Goal: Information Seeking & Learning: Learn about a topic

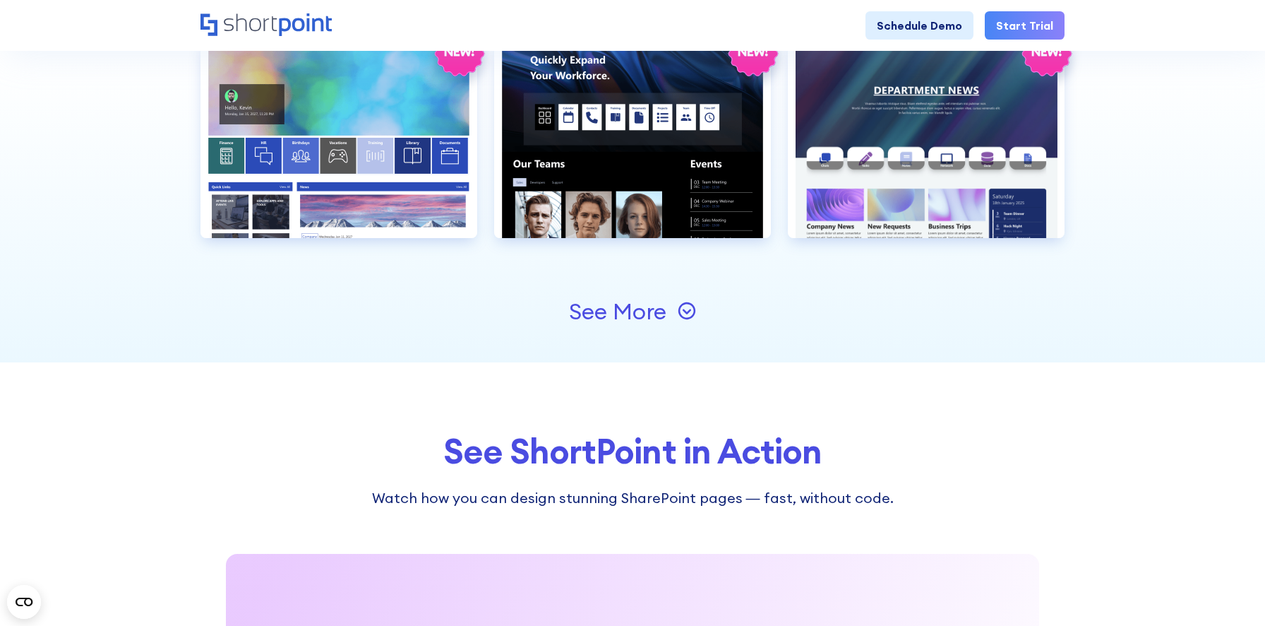
scroll to position [1637, 0]
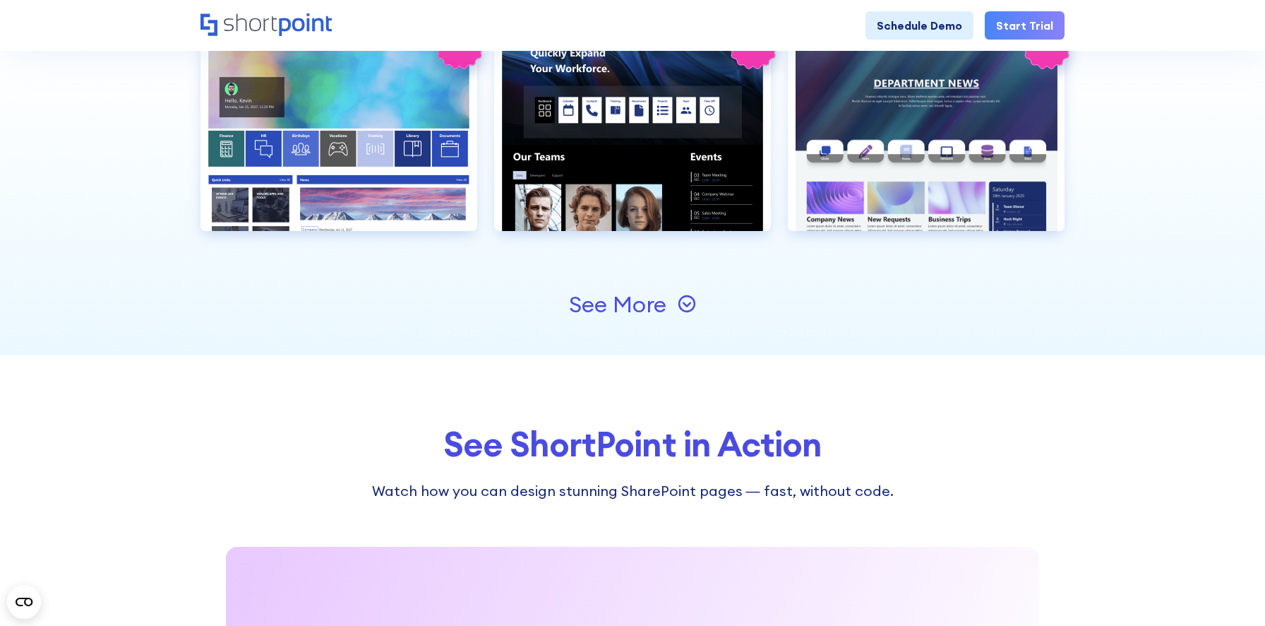
click at [574, 305] on div "See More" at bounding box center [617, 304] width 97 height 23
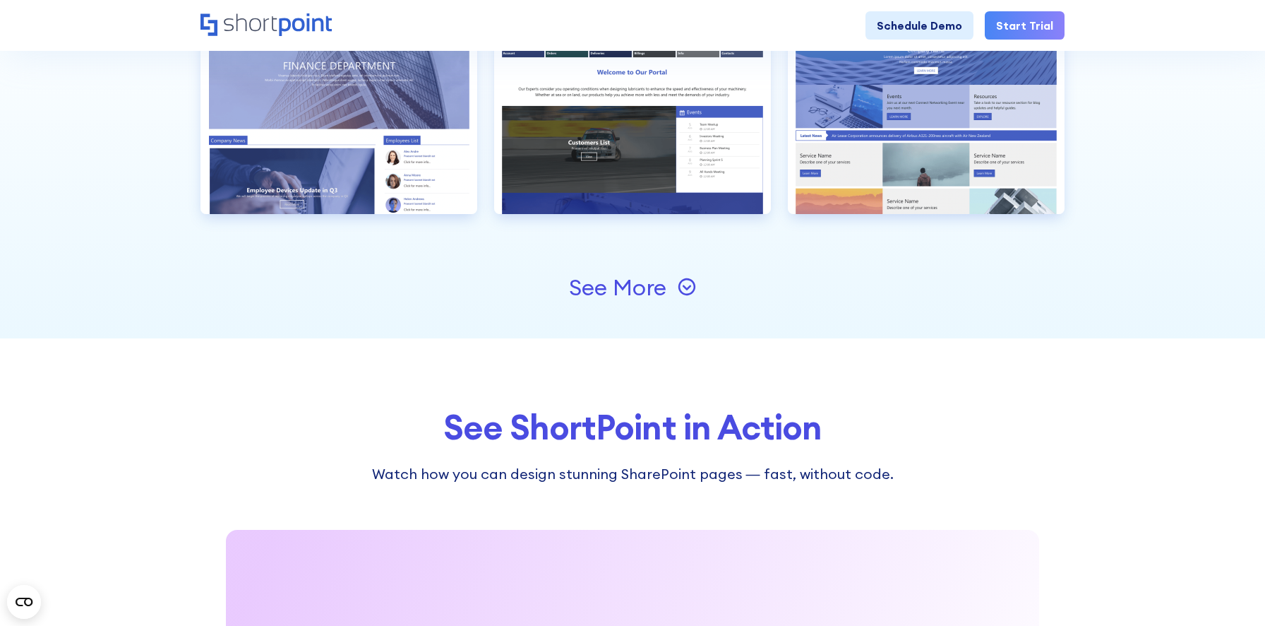
scroll to position [2217, 0]
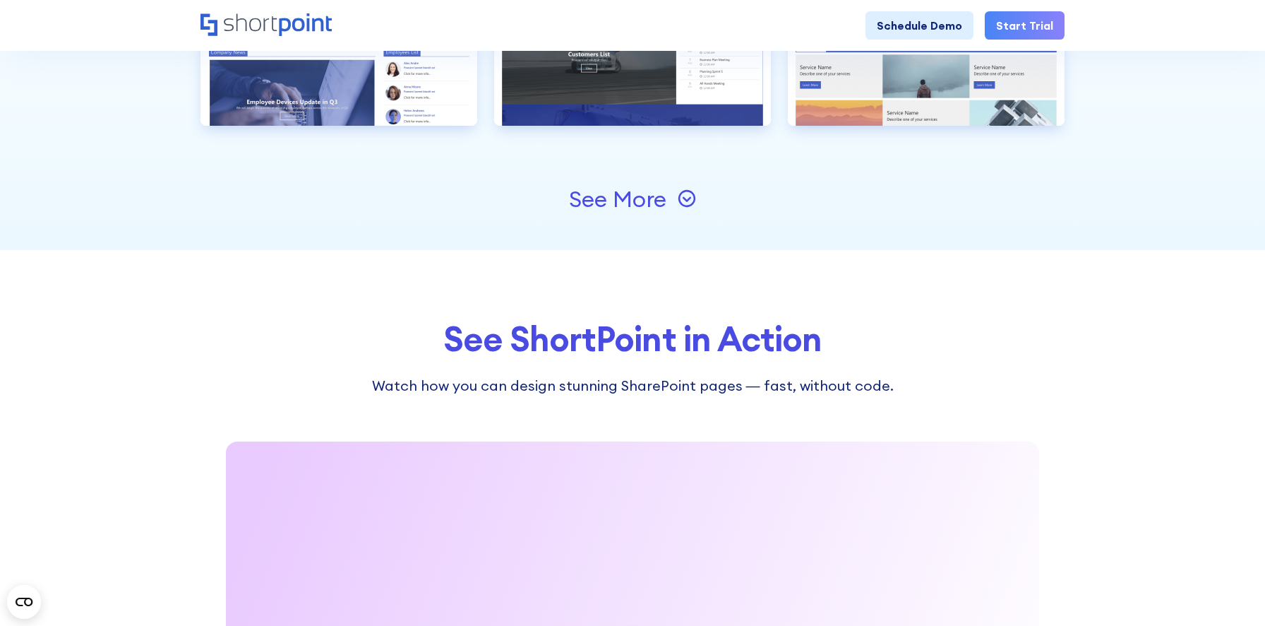
click at [612, 200] on div "See More" at bounding box center [617, 199] width 97 height 23
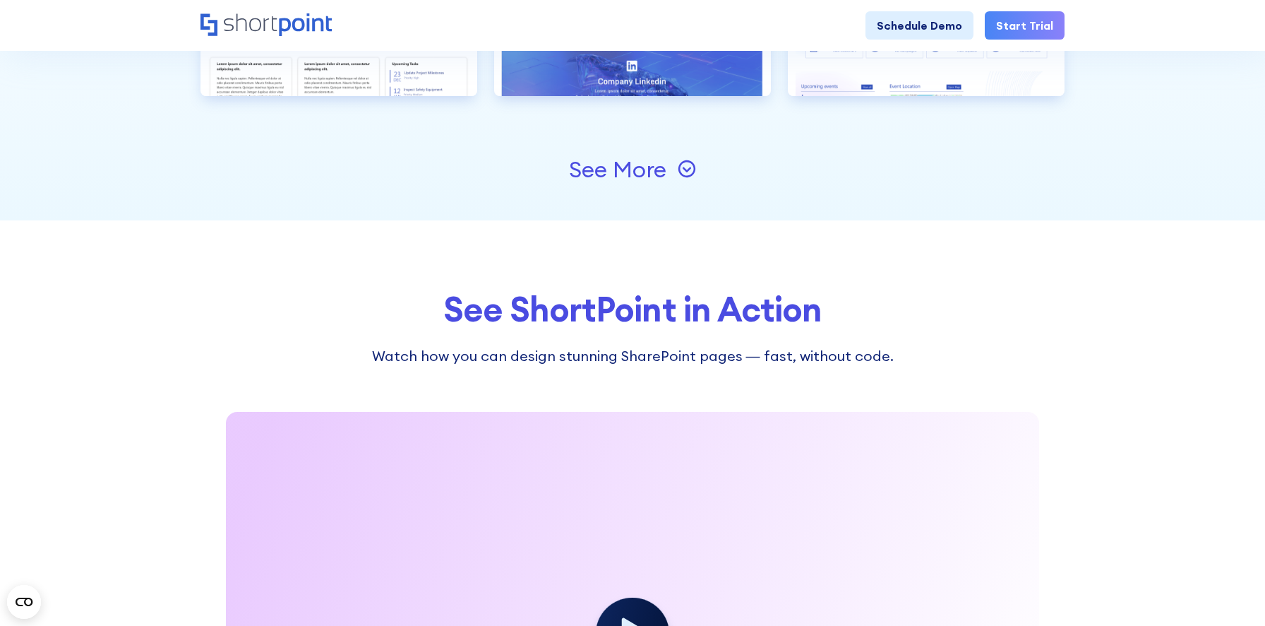
scroll to position [2729, 0]
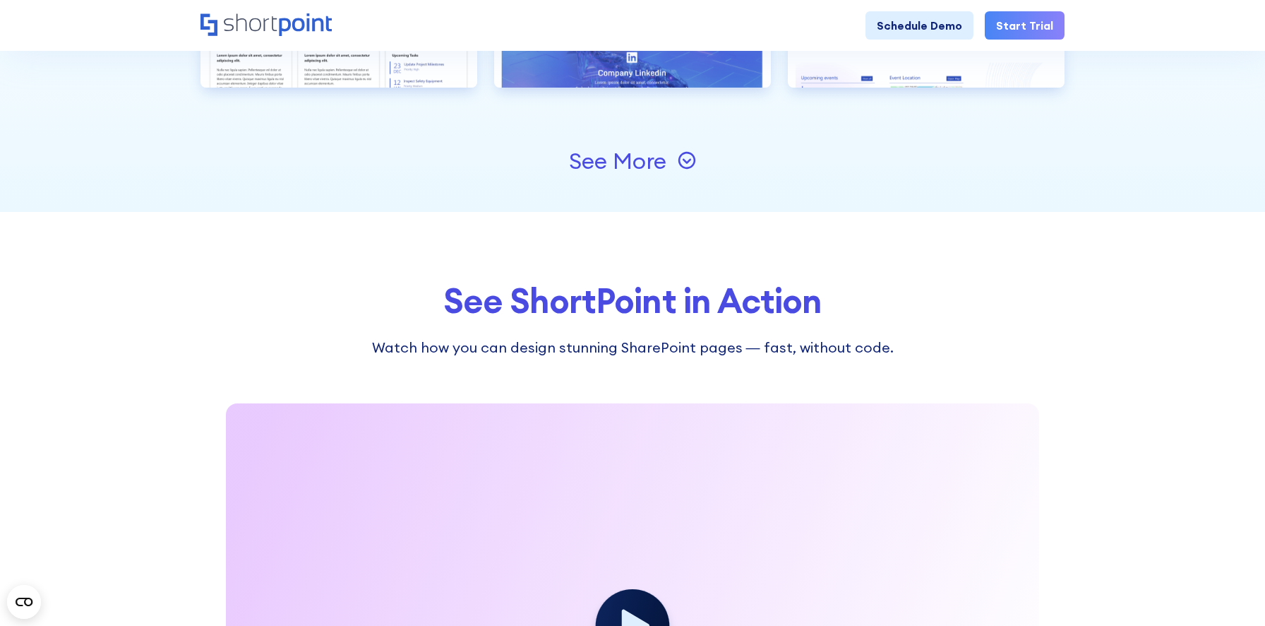
click at [654, 163] on div "See More" at bounding box center [617, 161] width 97 height 23
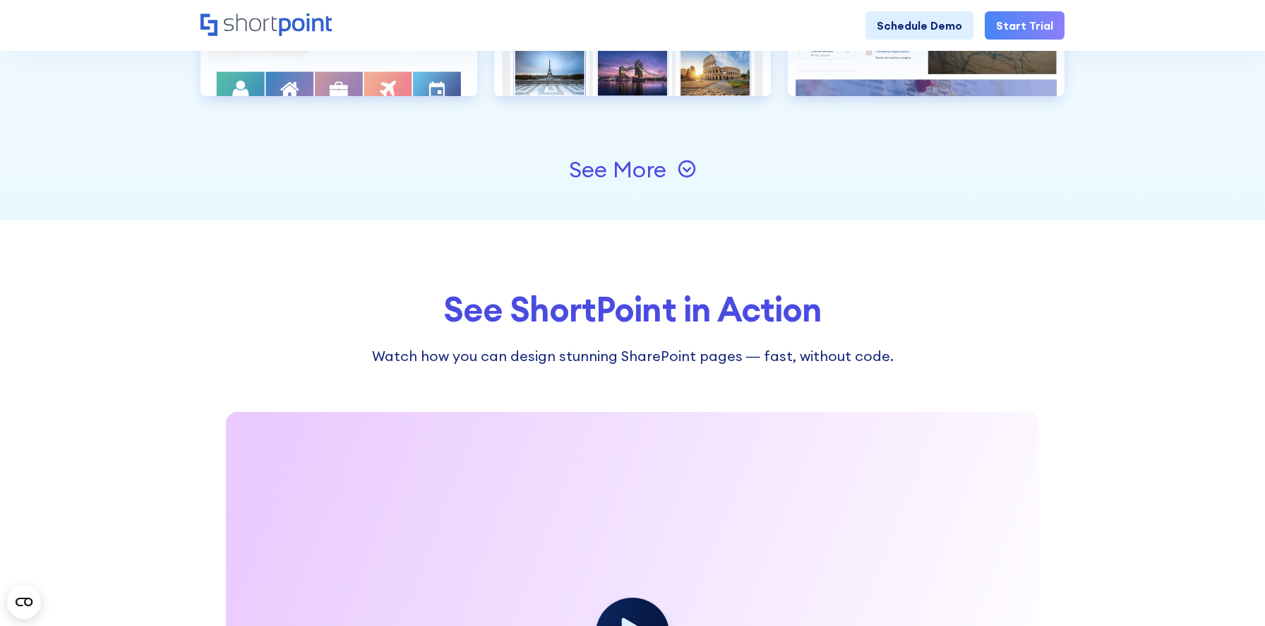
scroll to position [3179, 0]
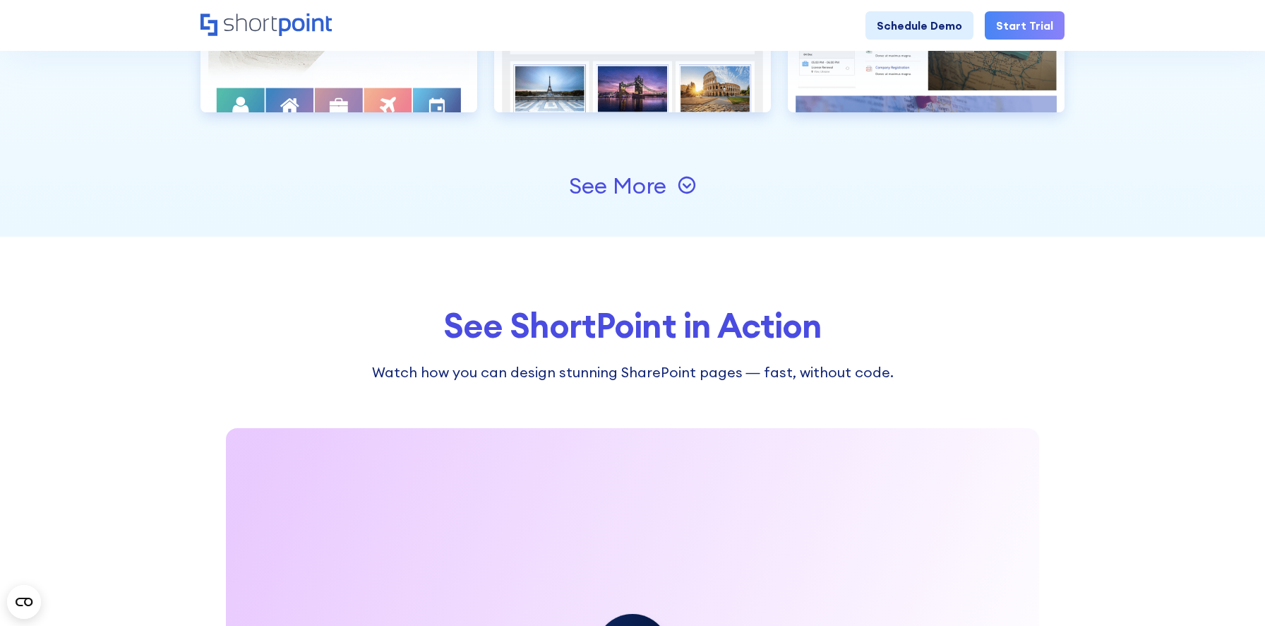
click at [685, 189] on icon at bounding box center [687, 185] width 18 height 18
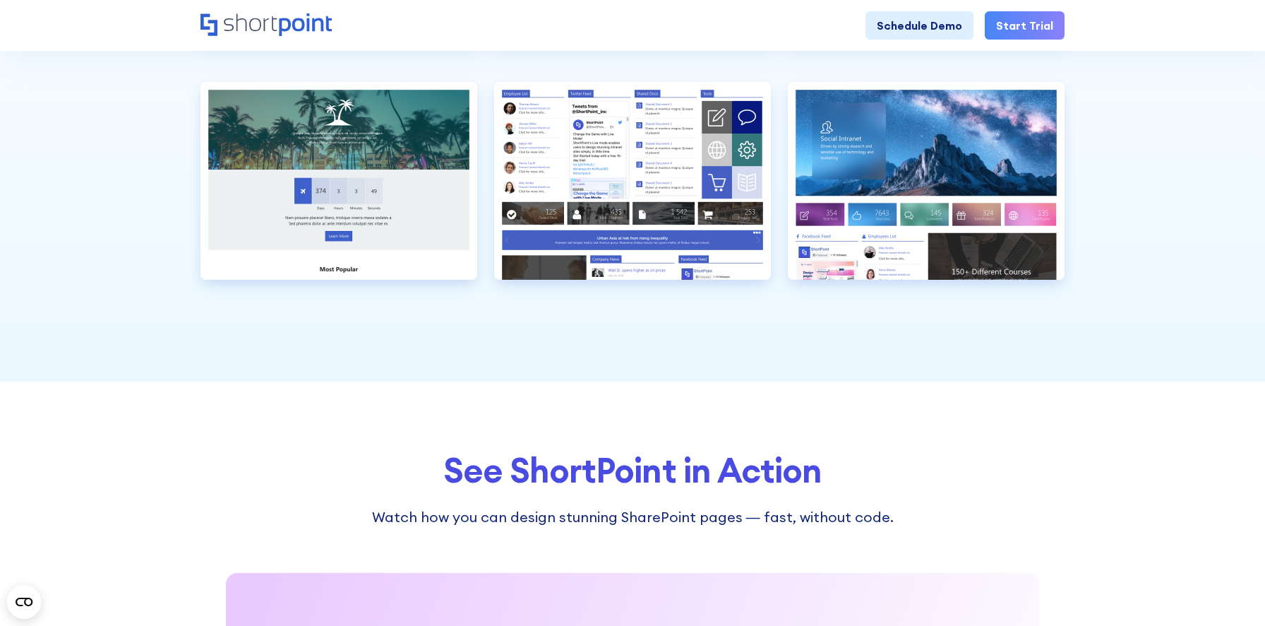
scroll to position [3255, 0]
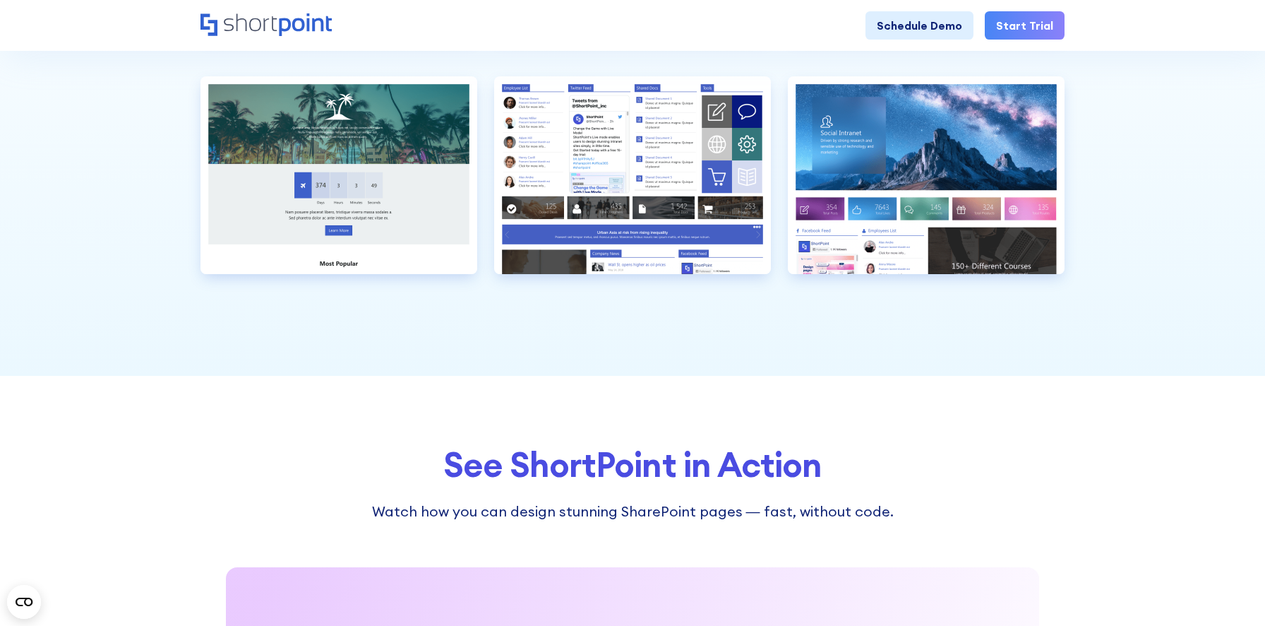
click at [643, 317] on div "See More" at bounding box center [633, 336] width 864 height 79
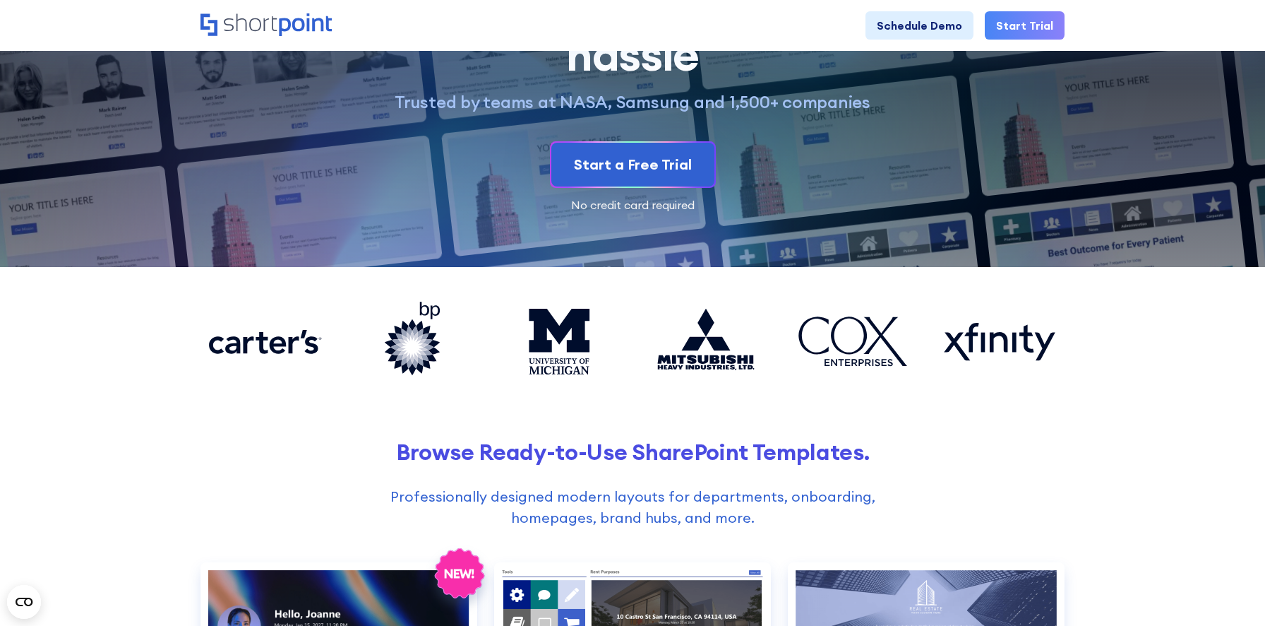
scroll to position [0, 0]
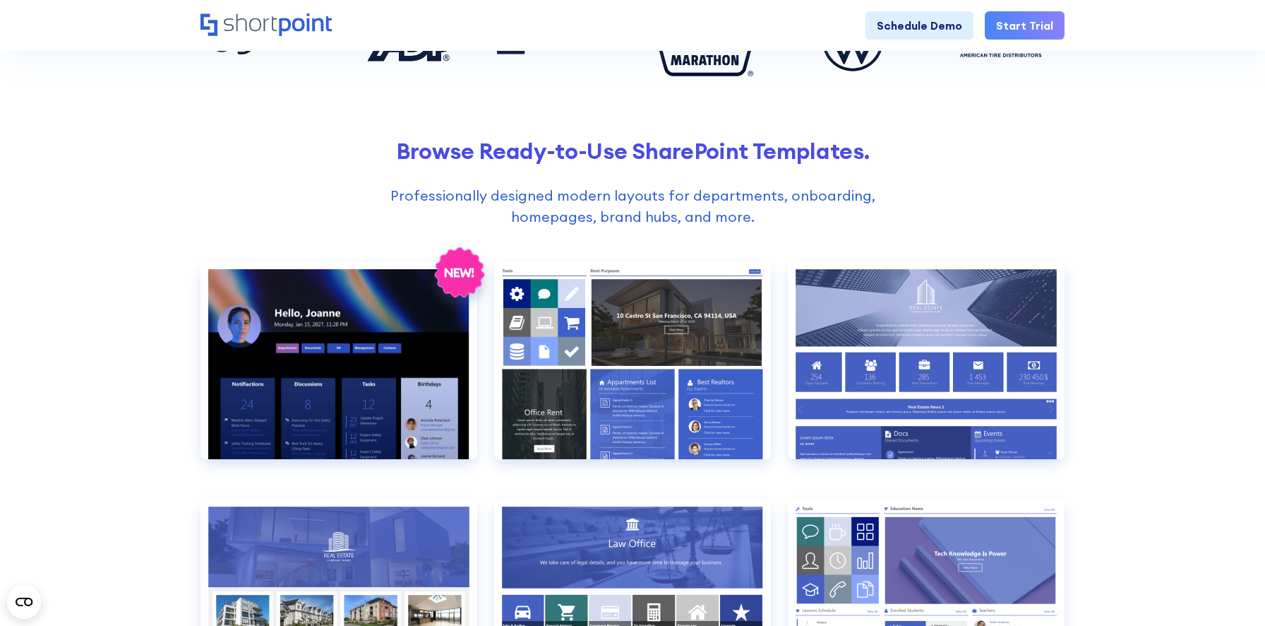
scroll to position [343, 0]
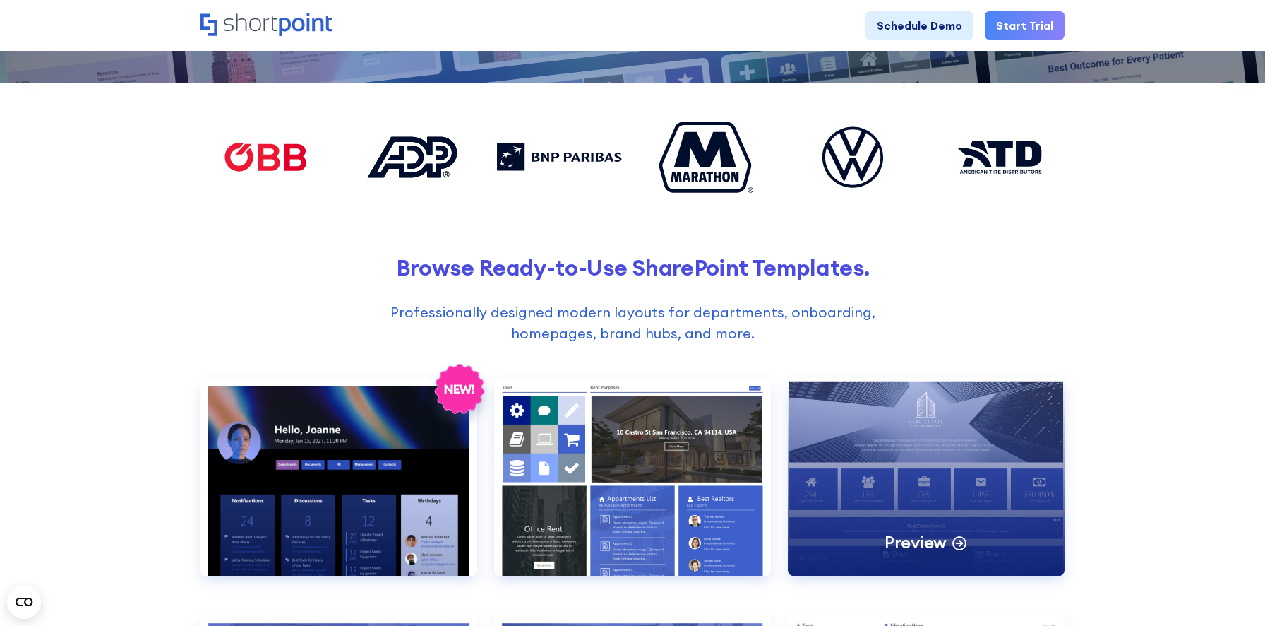
click at [970, 443] on div "Preview" at bounding box center [926, 477] width 277 height 198
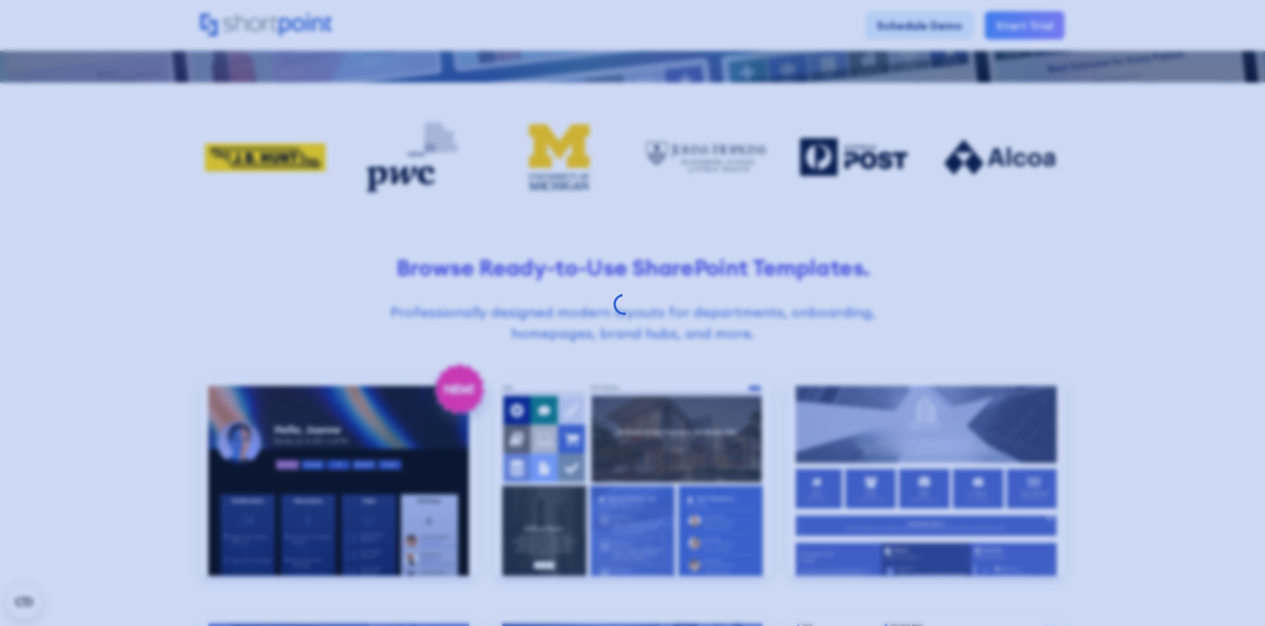
click at [1223, 401] on div at bounding box center [632, 313] width 1265 height 626
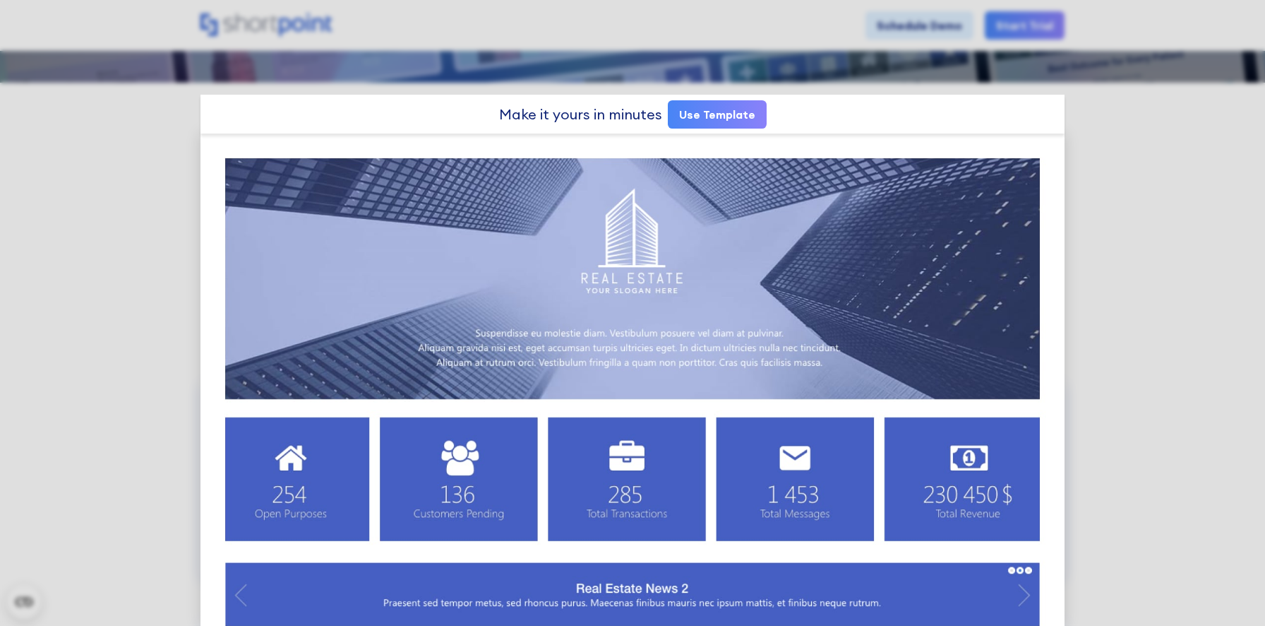
click at [691, 116] on link "Use Template" at bounding box center [717, 114] width 99 height 28
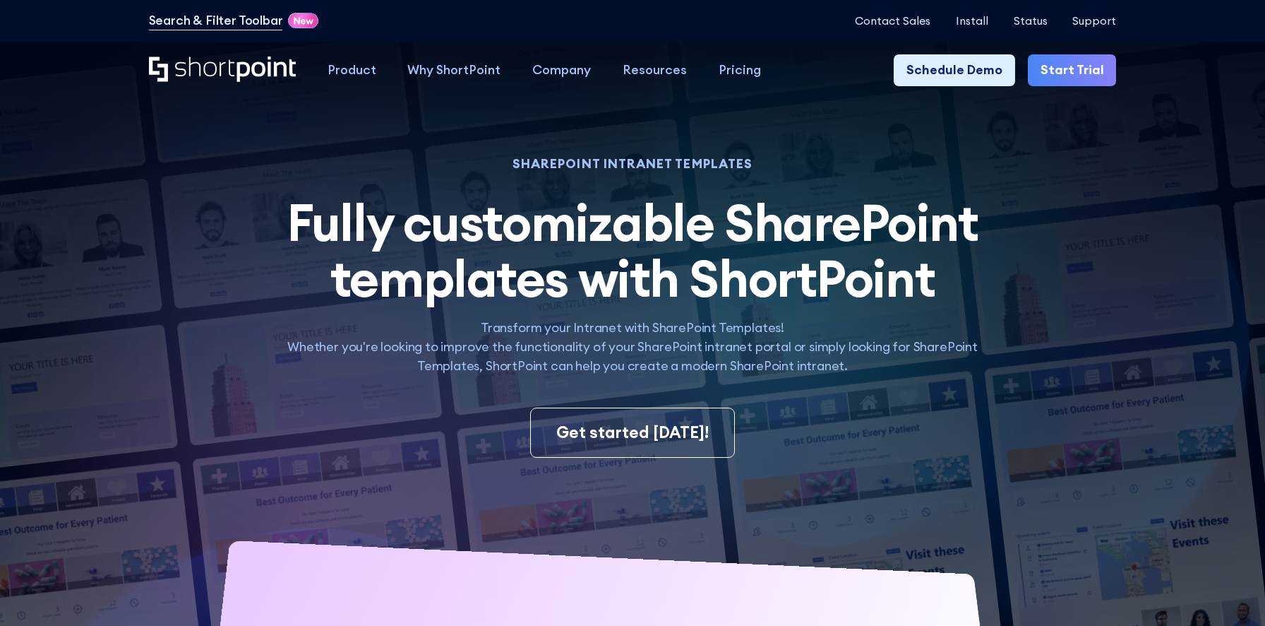
scroll to position [1551, 0]
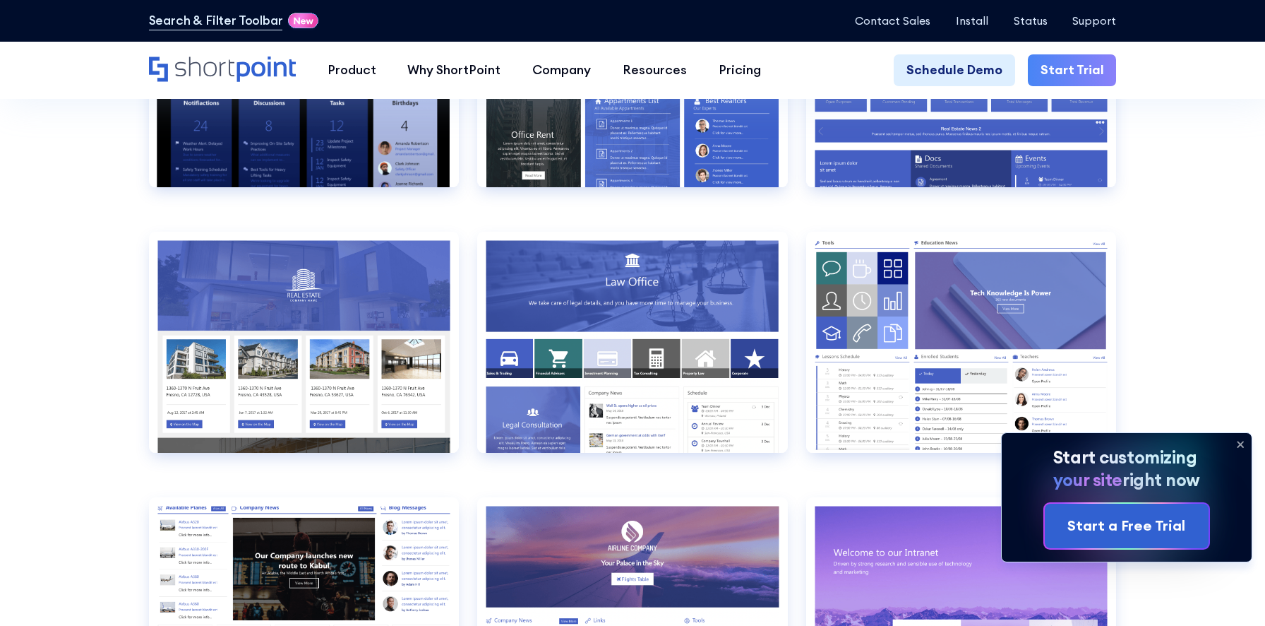
click at [1236, 440] on icon at bounding box center [1240, 444] width 23 height 23
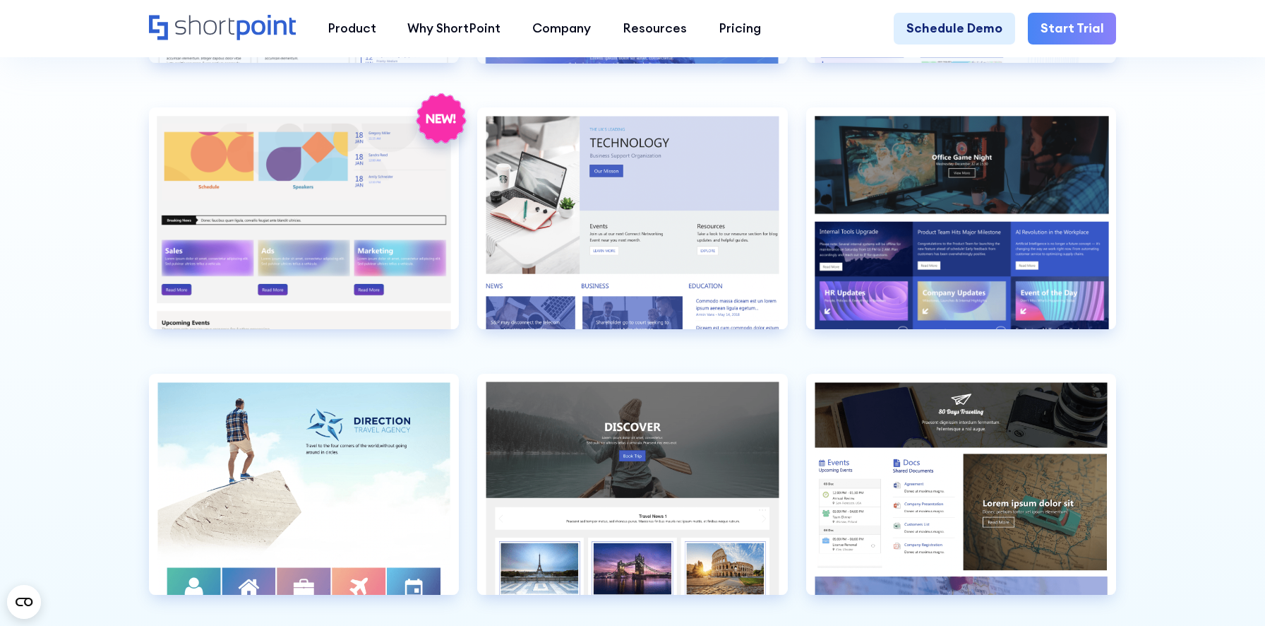
scroll to position [3802, 0]
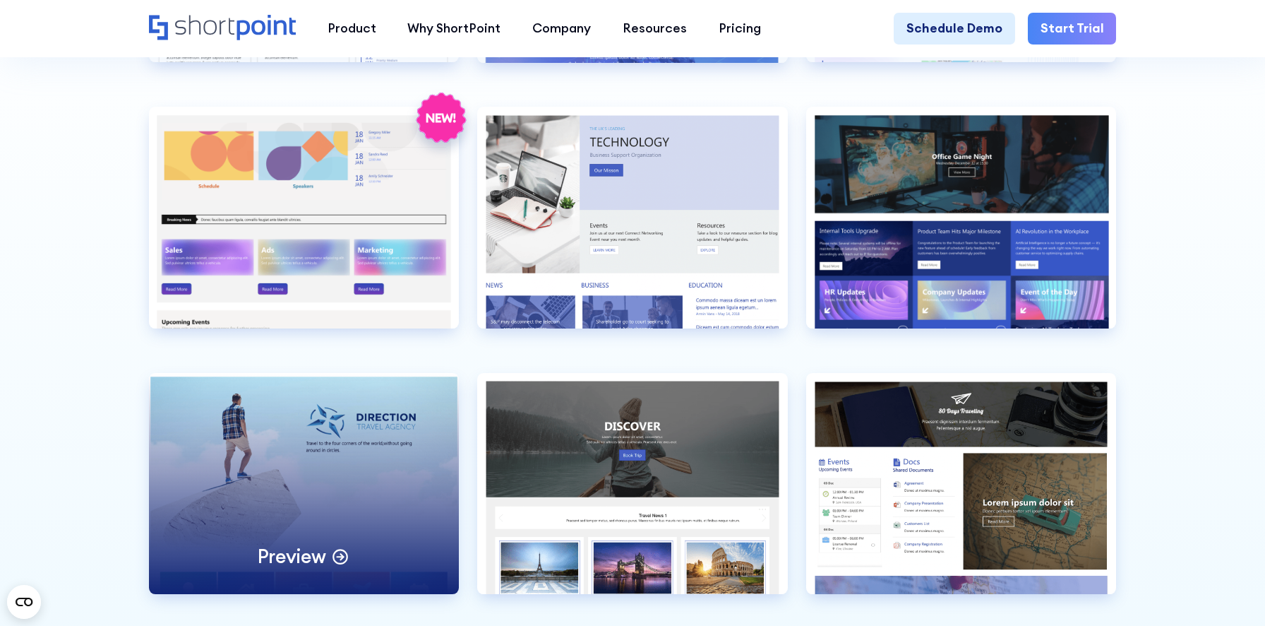
click at [346, 467] on div "Preview" at bounding box center [304, 484] width 310 height 222
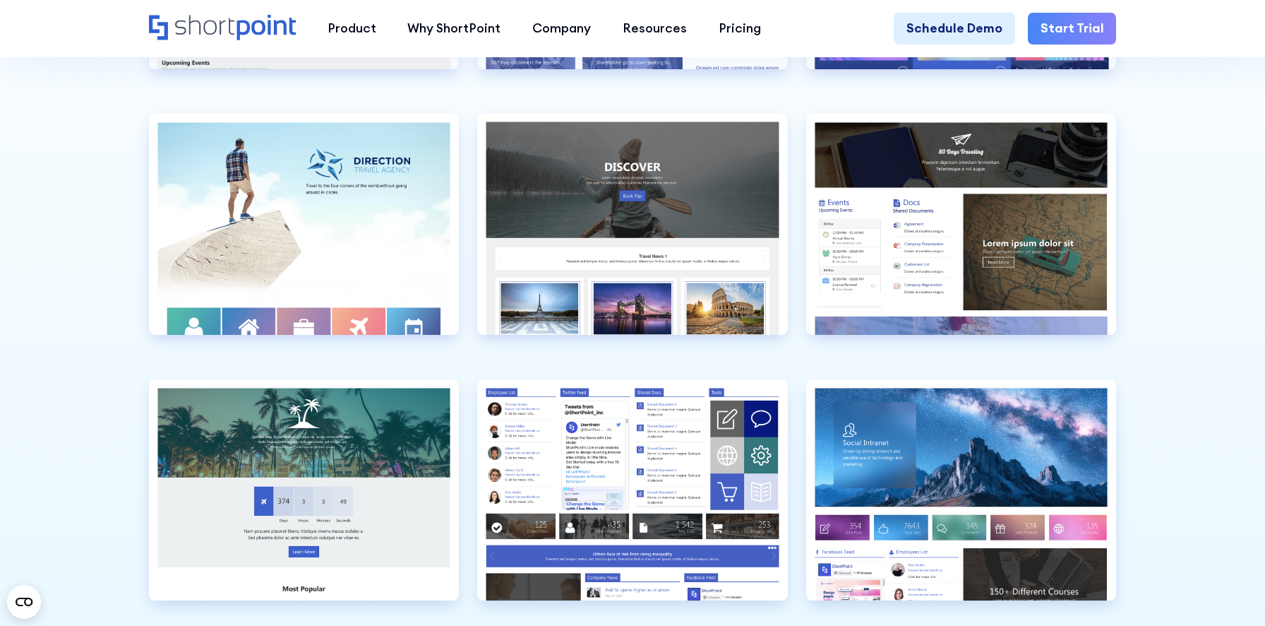
scroll to position [4060, 0]
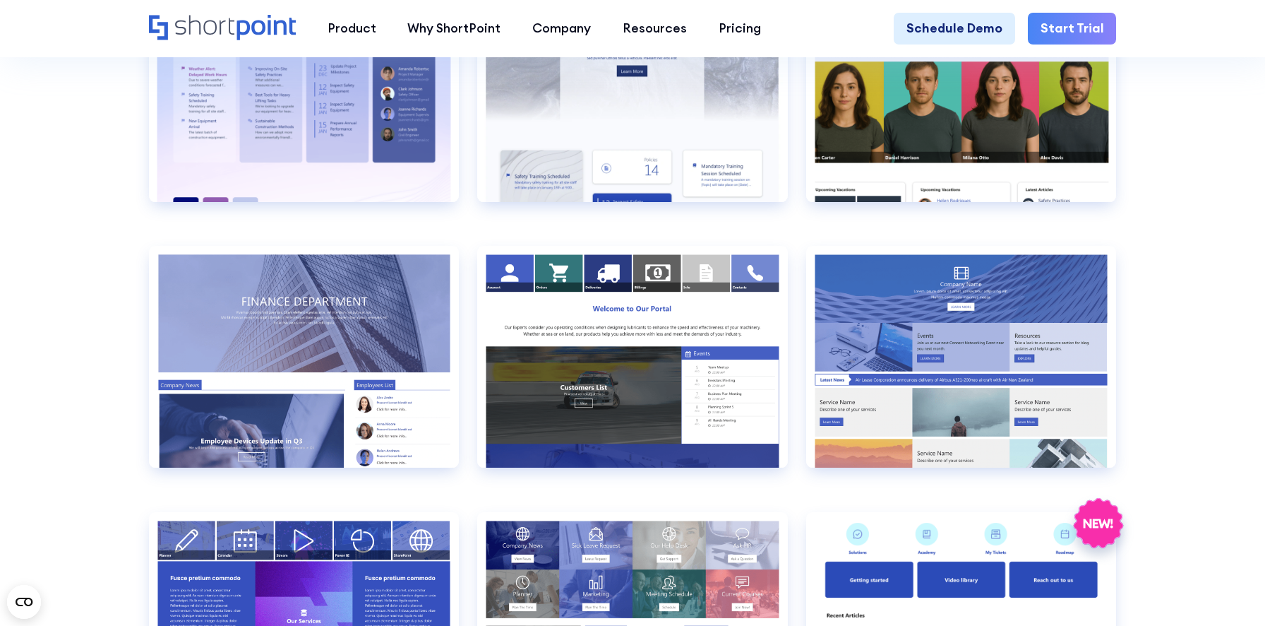
scroll to position [2864, 0]
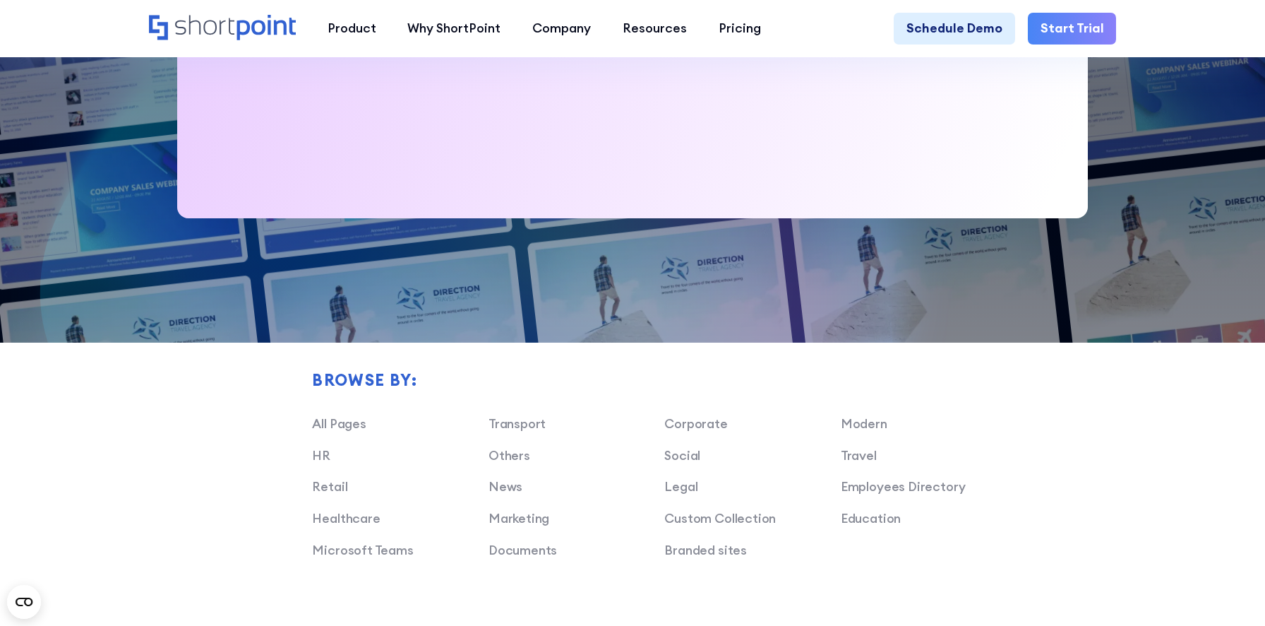
scroll to position [905, 0]
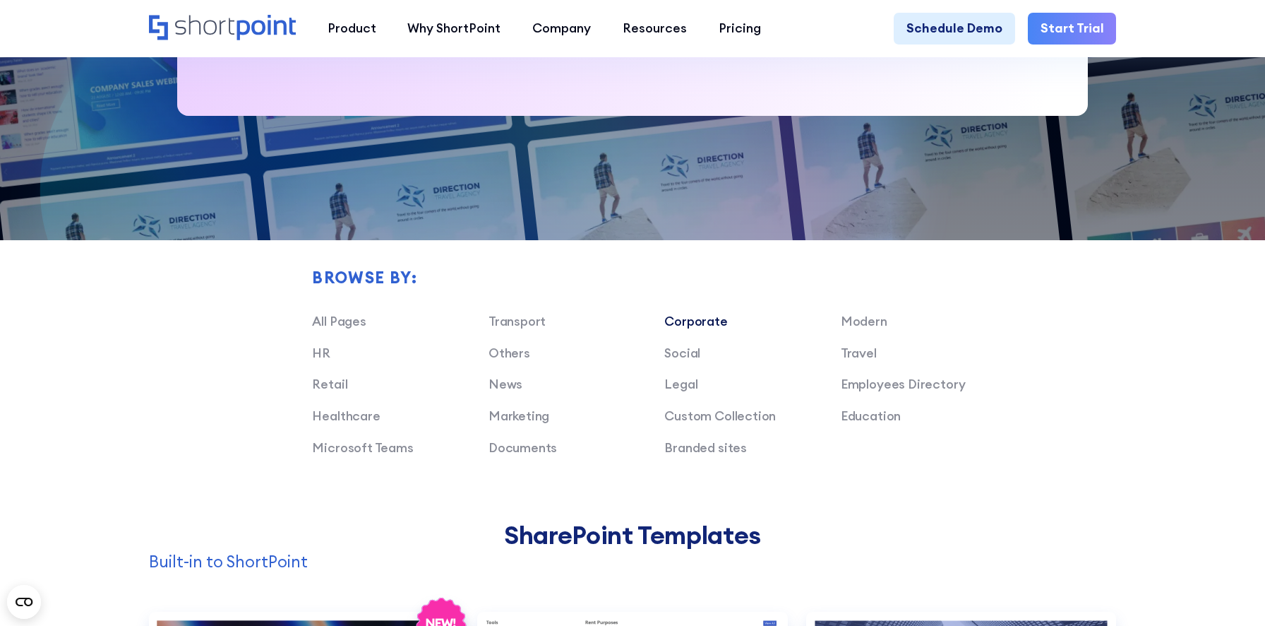
click at [701, 319] on link "Corporate" at bounding box center [696, 321] width 63 height 16
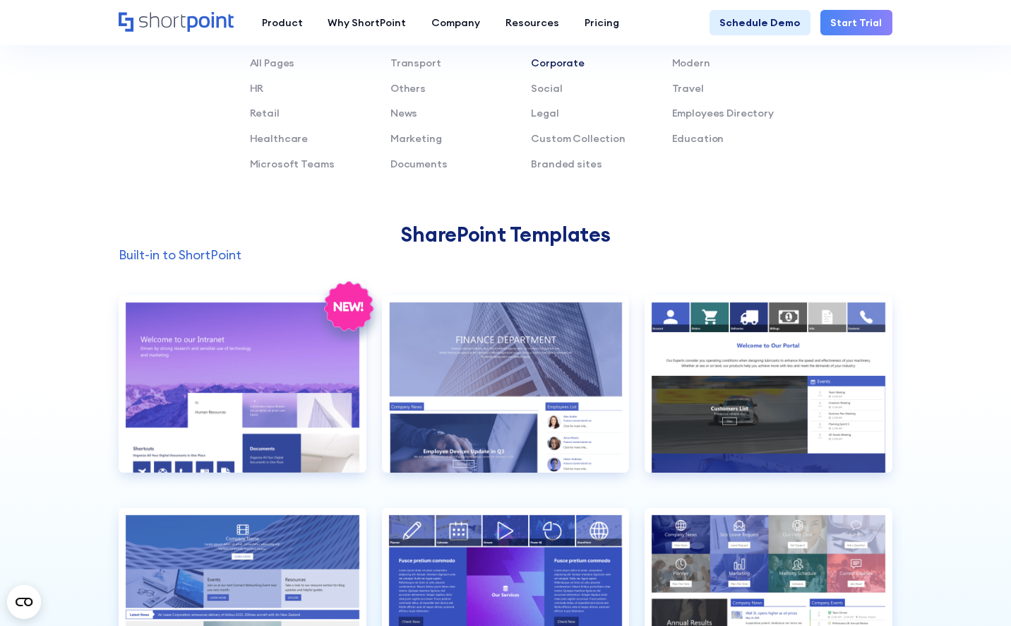
scroll to position [770, 0]
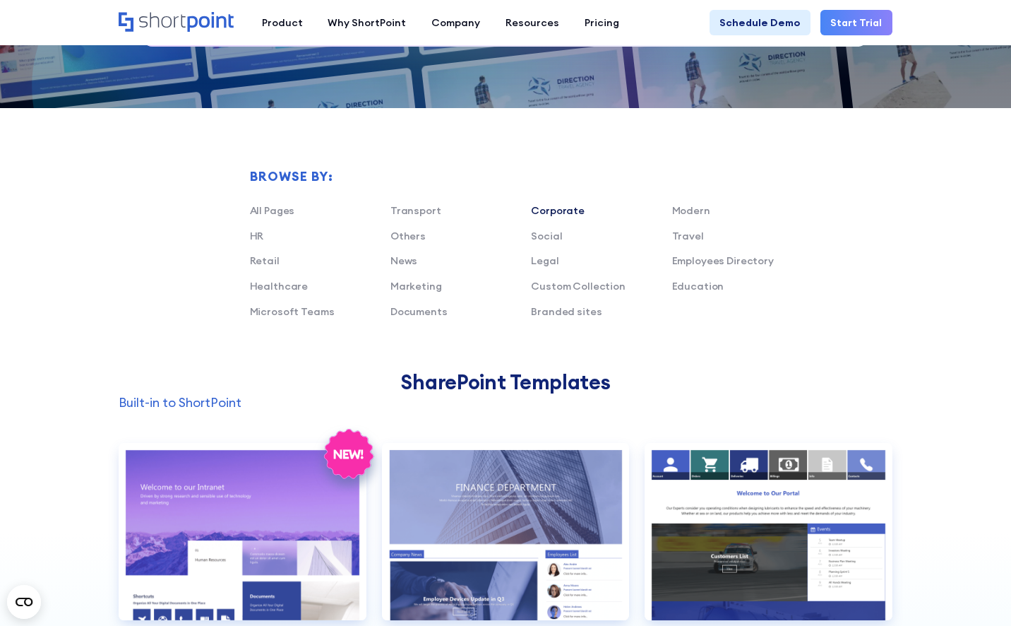
click at [560, 210] on link "Corporate" at bounding box center [558, 210] width 54 height 13
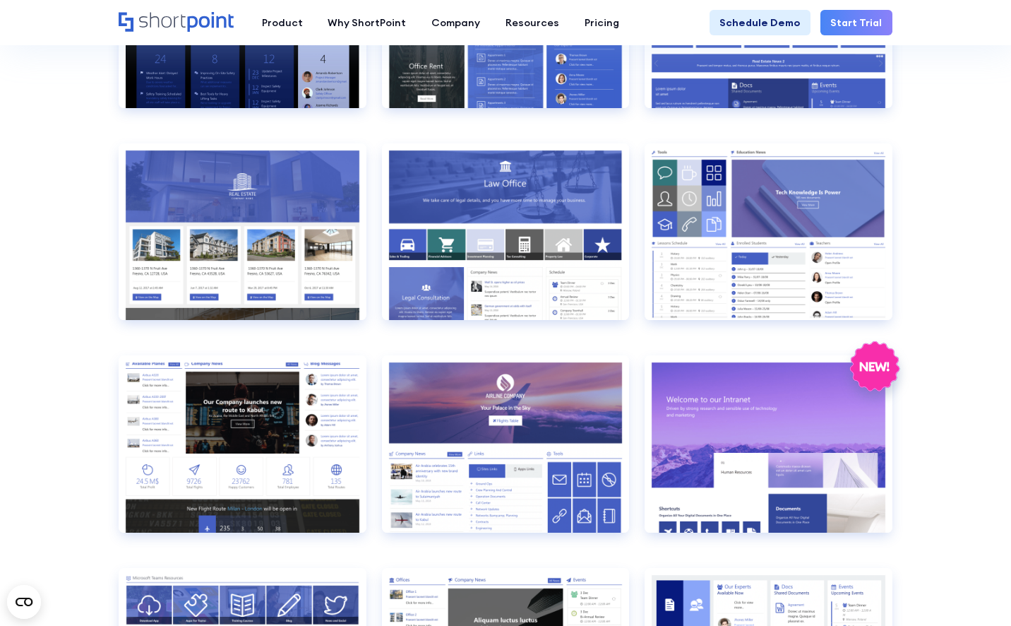
scroll to position [1503, 0]
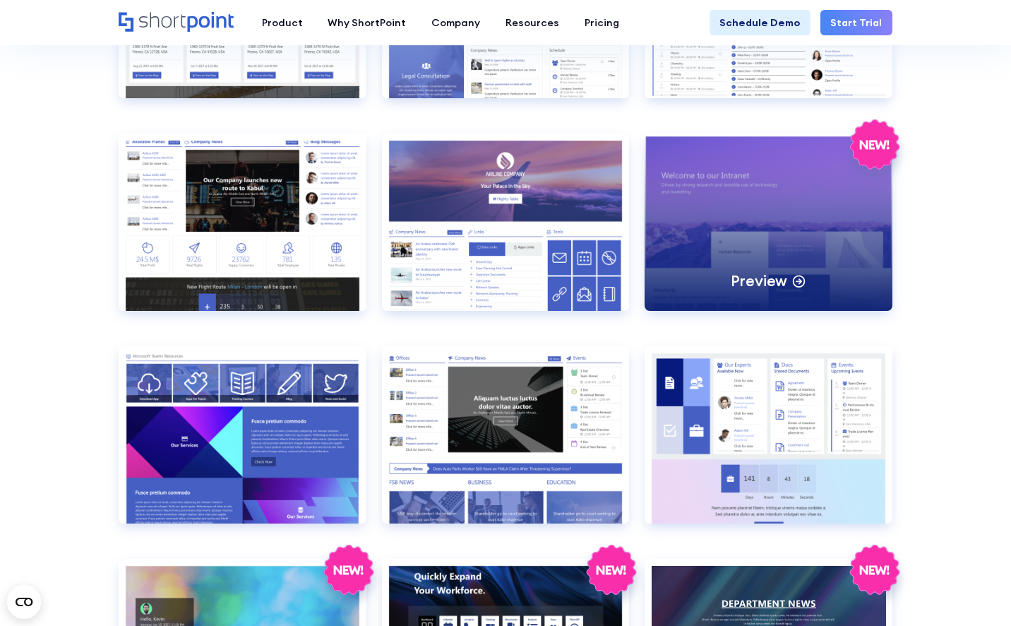
click at [780, 245] on div "Preview" at bounding box center [769, 221] width 248 height 177
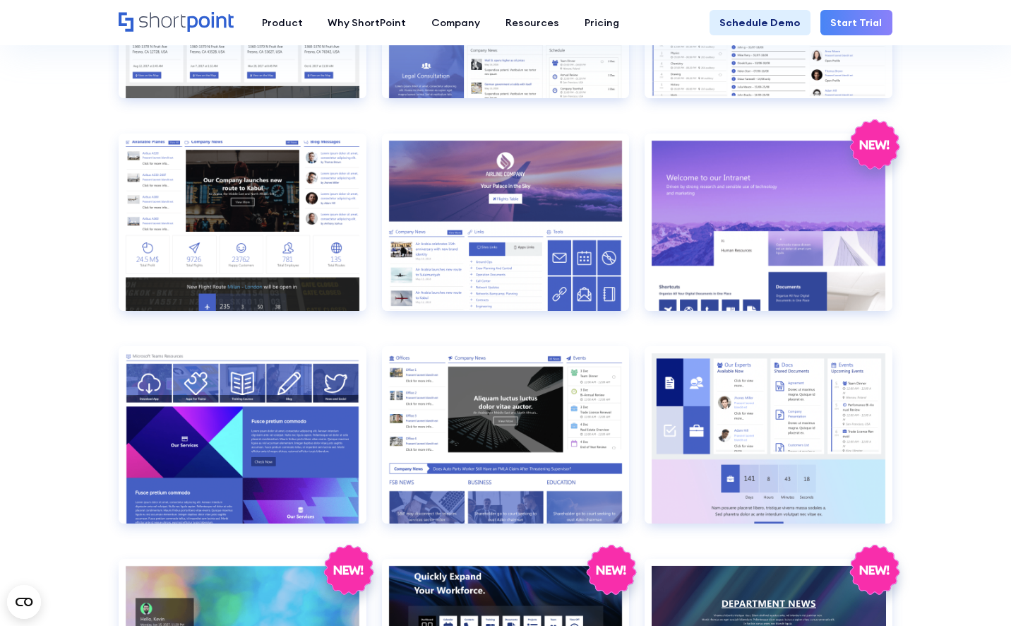
click at [944, 205] on section "SHAREPOINT INTRANET TEMPLATES Fully customizable SharePoint templates with Shor…" at bounding box center [505, 382] width 1011 height 3720
click at [932, 244] on section "SHAREPOINT INTRANET TEMPLATES Fully customizable SharePoint templates with Shor…" at bounding box center [505, 382] width 1011 height 3720
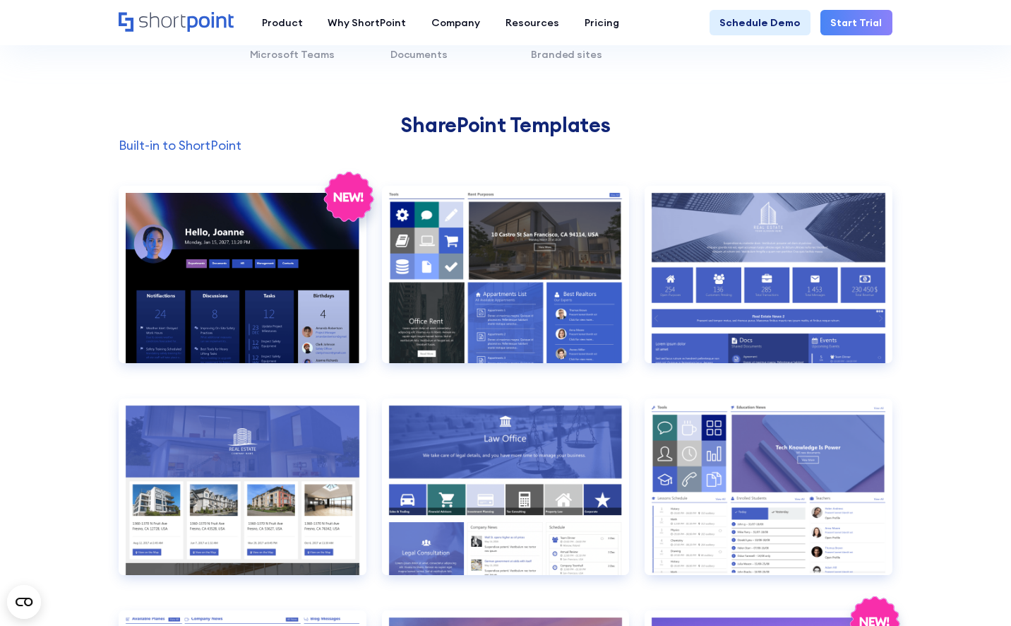
scroll to position [900, 0]
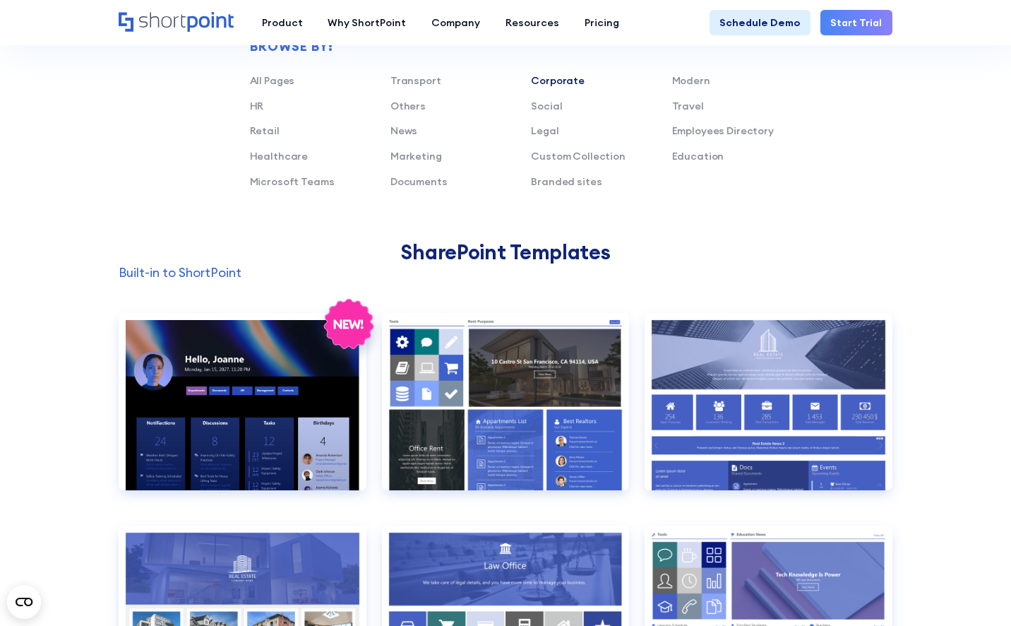
click at [575, 83] on link "Corporate" at bounding box center [558, 80] width 54 height 13
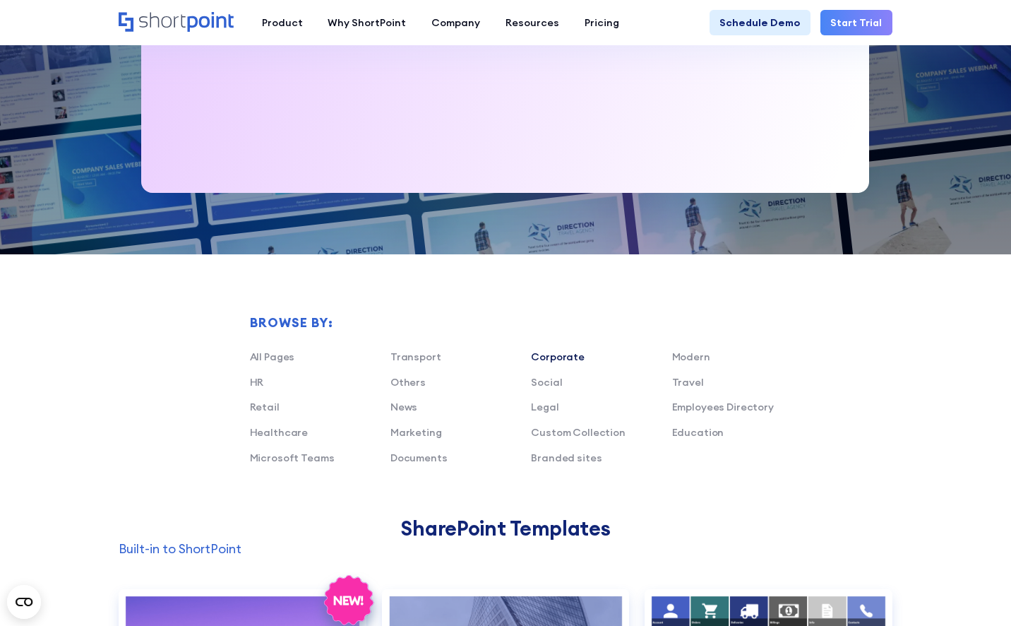
scroll to position [575, 0]
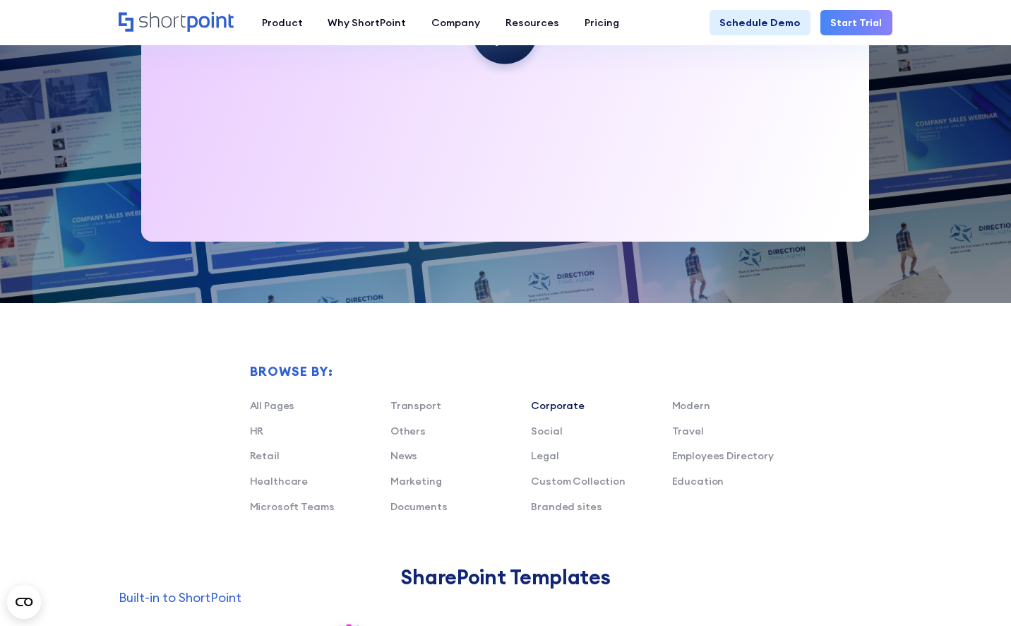
click at [576, 405] on link "Corporate" at bounding box center [558, 405] width 54 height 13
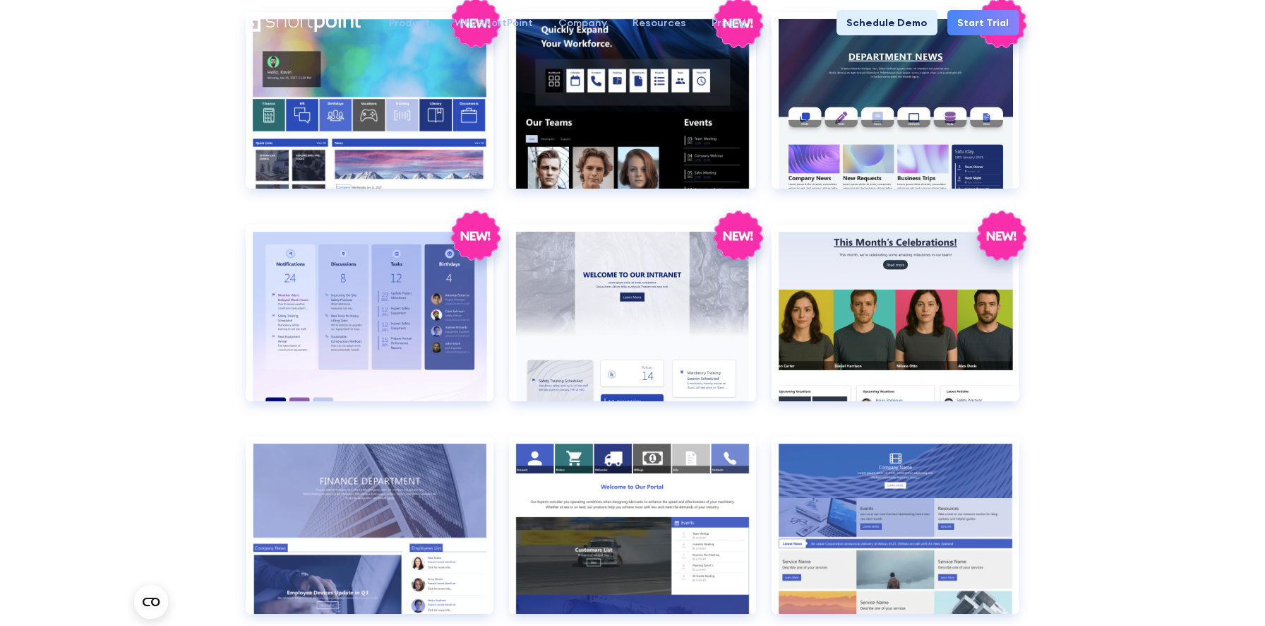
scroll to position [0, 0]
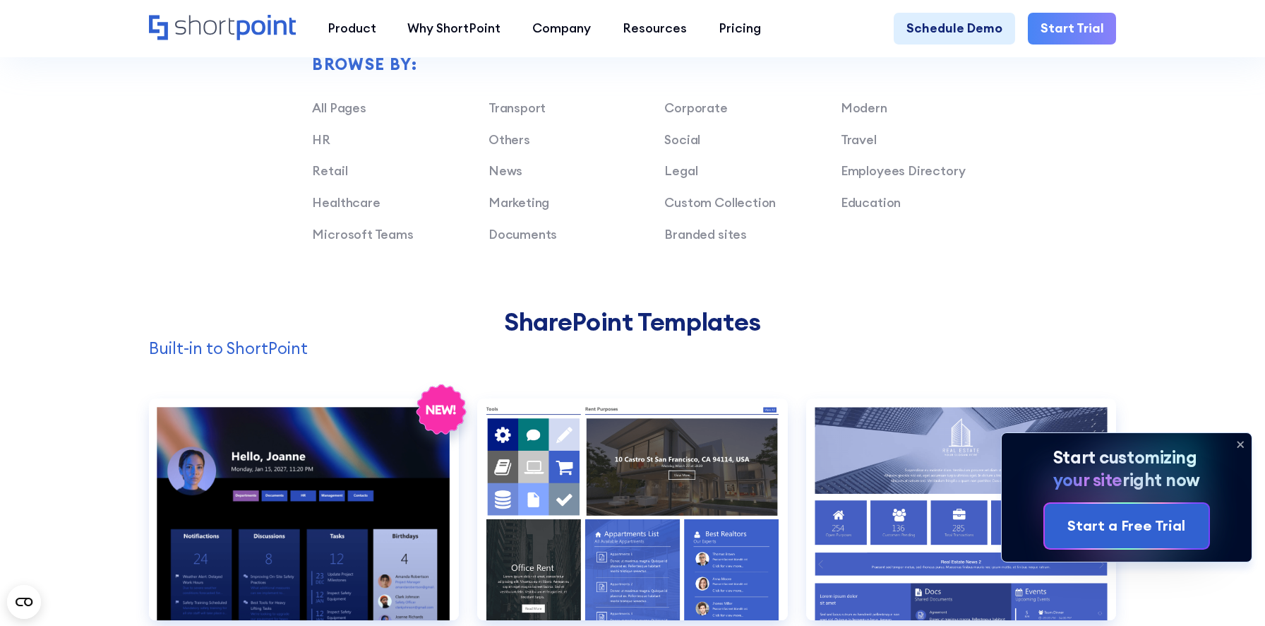
scroll to position [1085, 0]
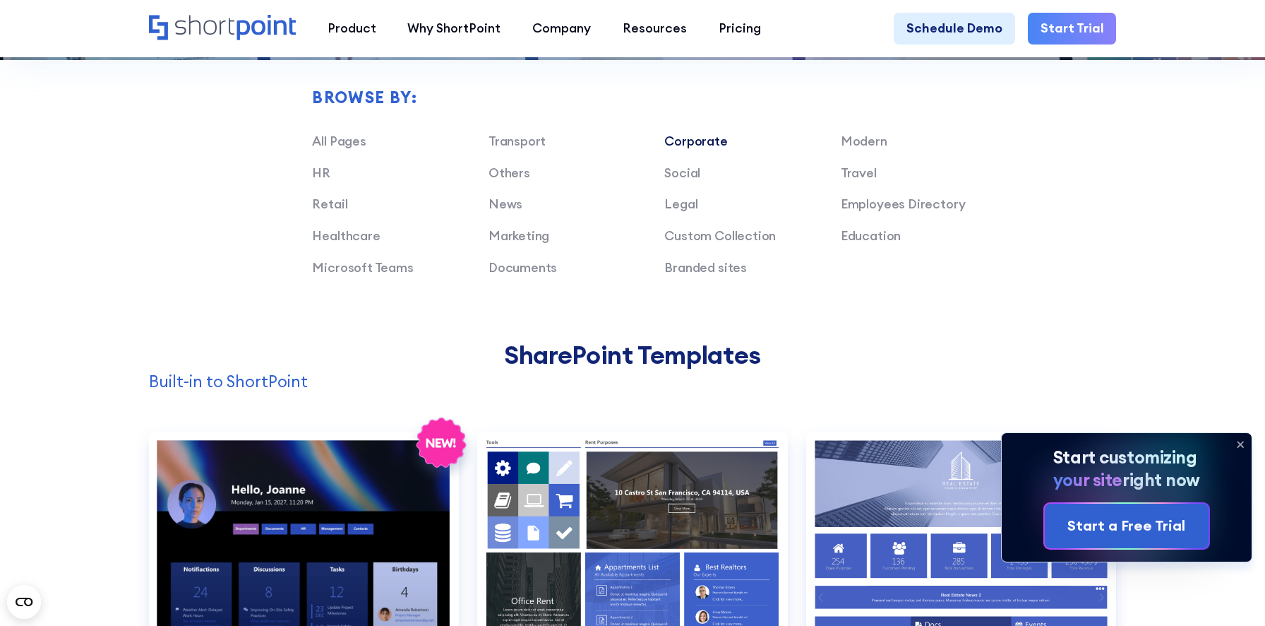
click at [681, 138] on link "Corporate" at bounding box center [696, 141] width 63 height 16
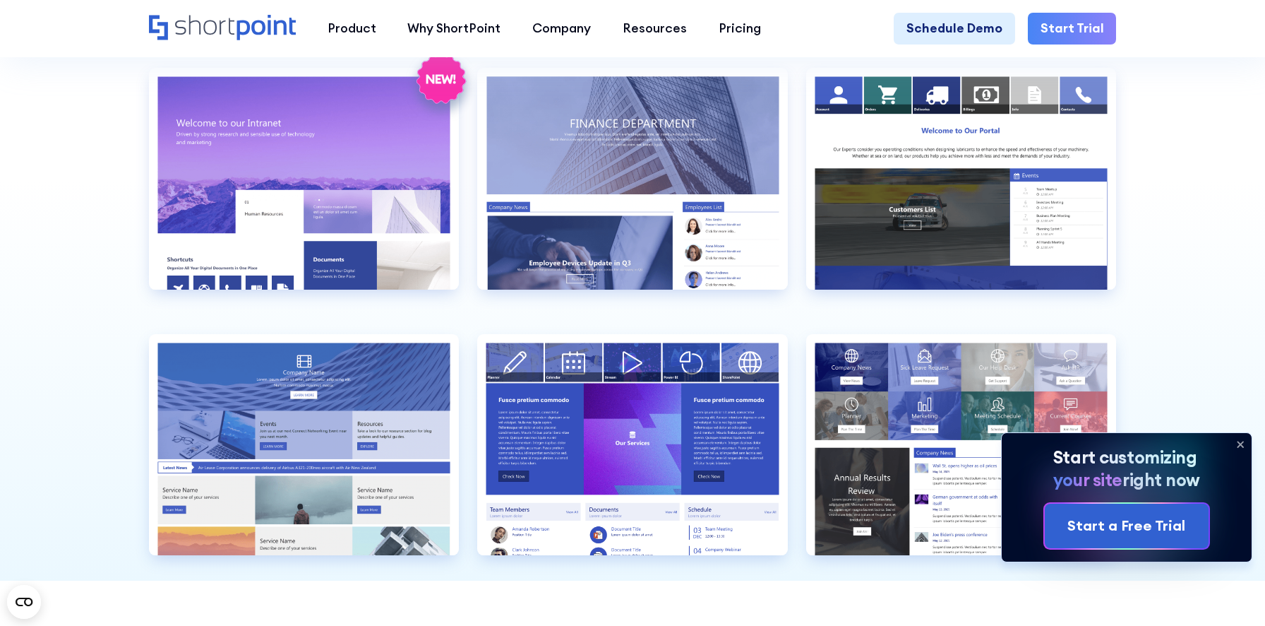
scroll to position [1446, 0]
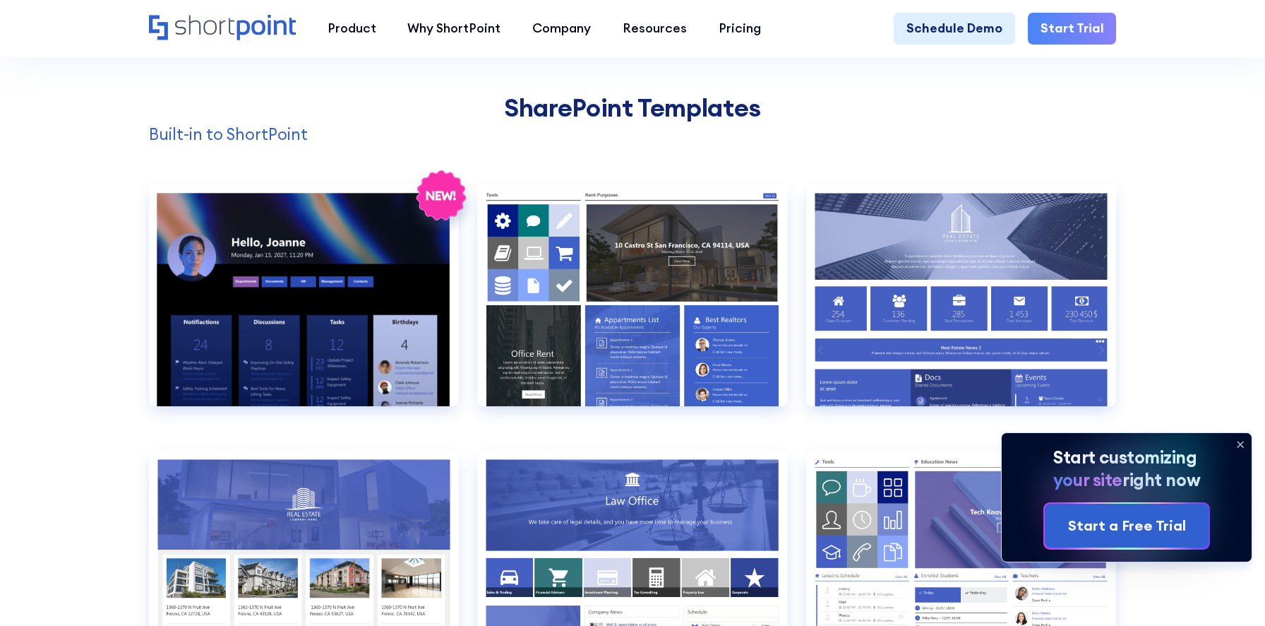
scroll to position [1357, 0]
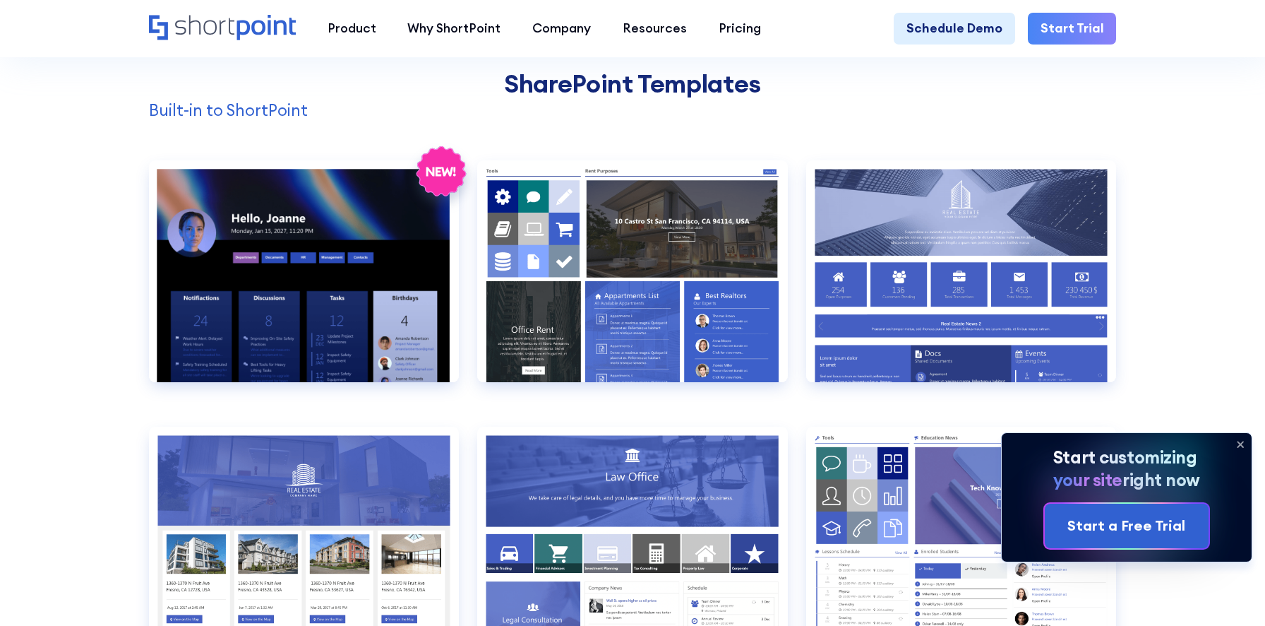
click at [1239, 443] on icon at bounding box center [1242, 444] width 6 height 6
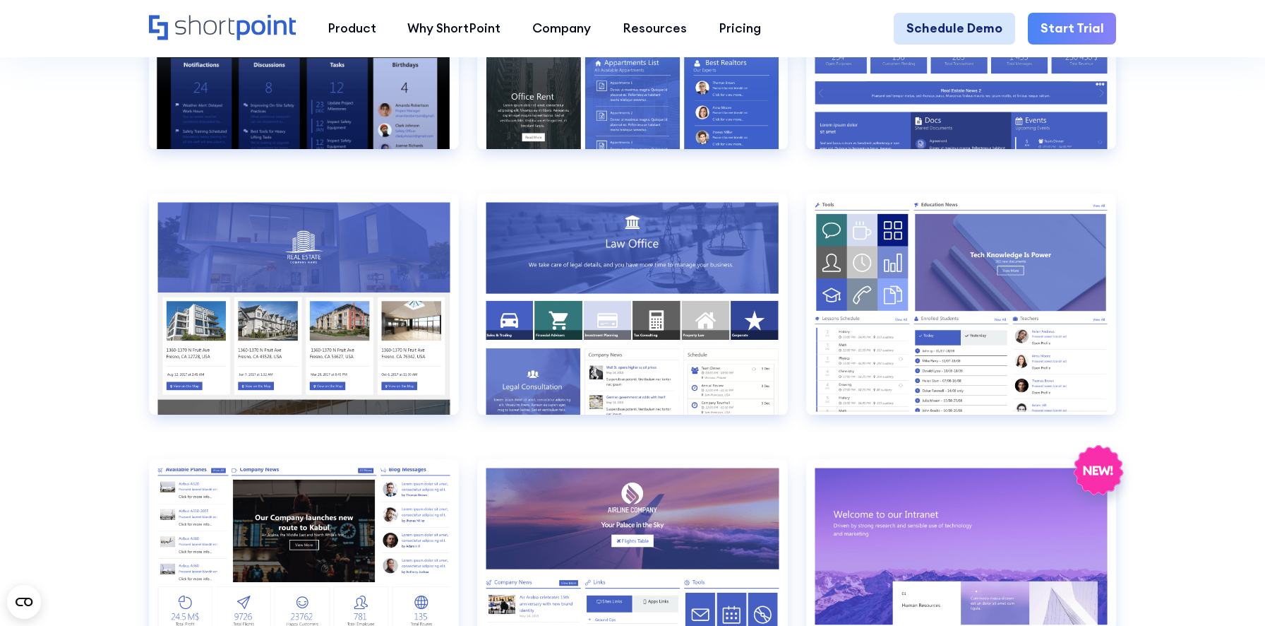
scroll to position [949, 0]
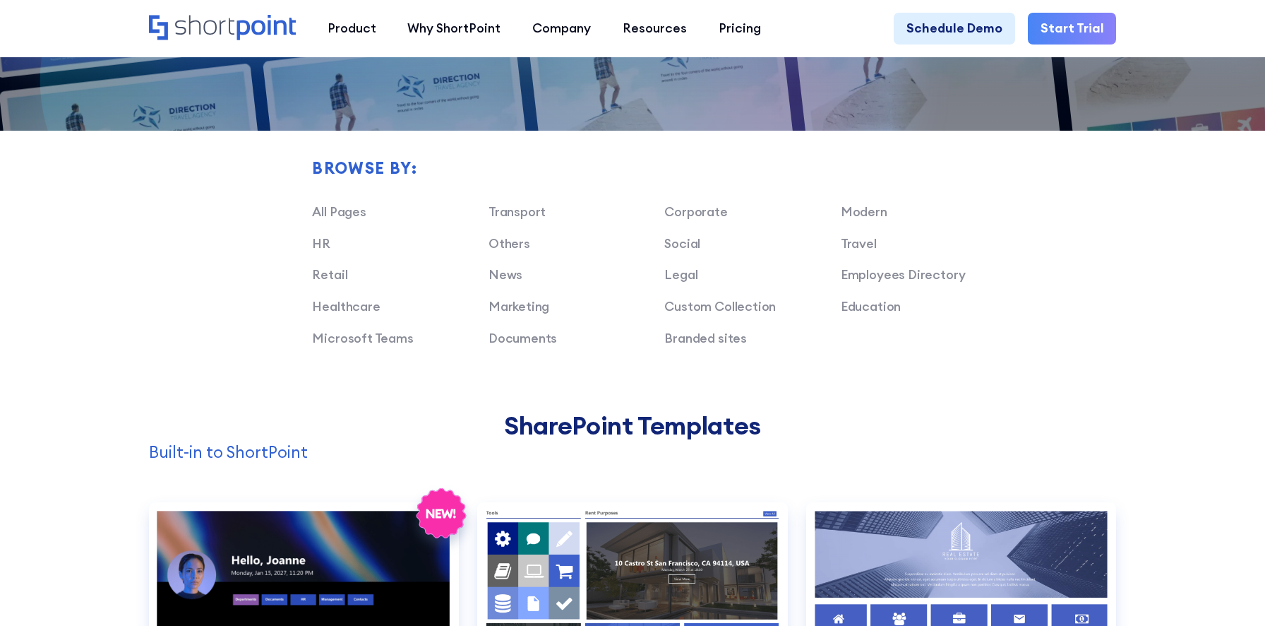
scroll to position [1103, 0]
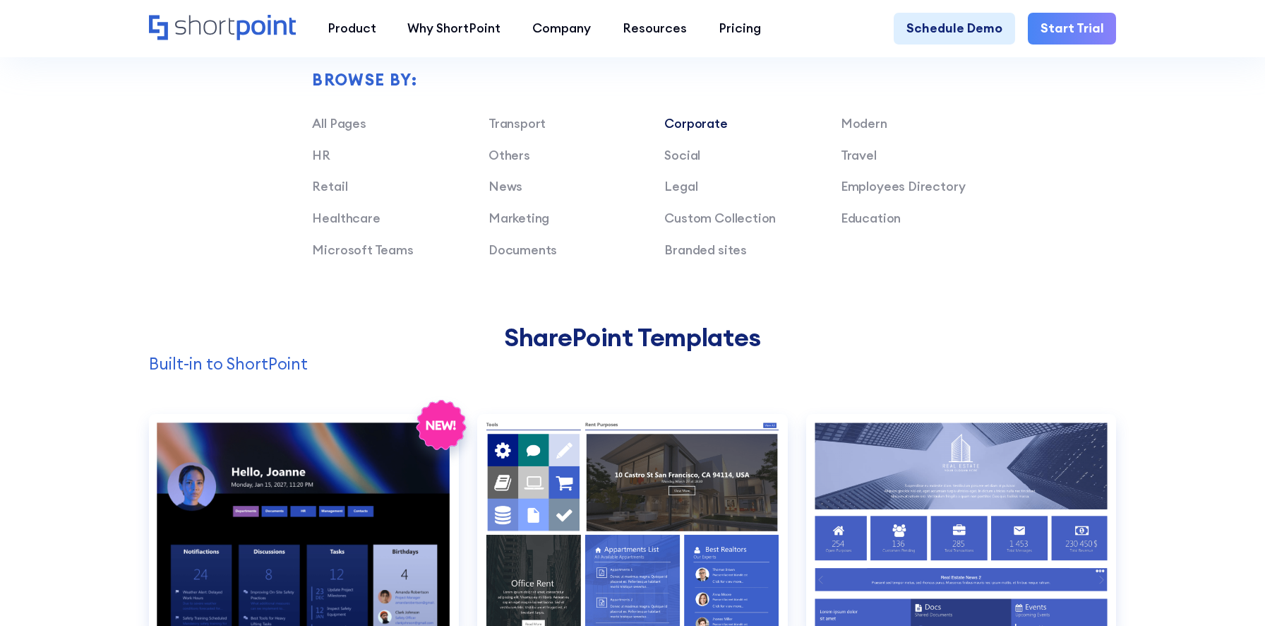
click at [689, 124] on link "Corporate" at bounding box center [696, 123] width 63 height 16
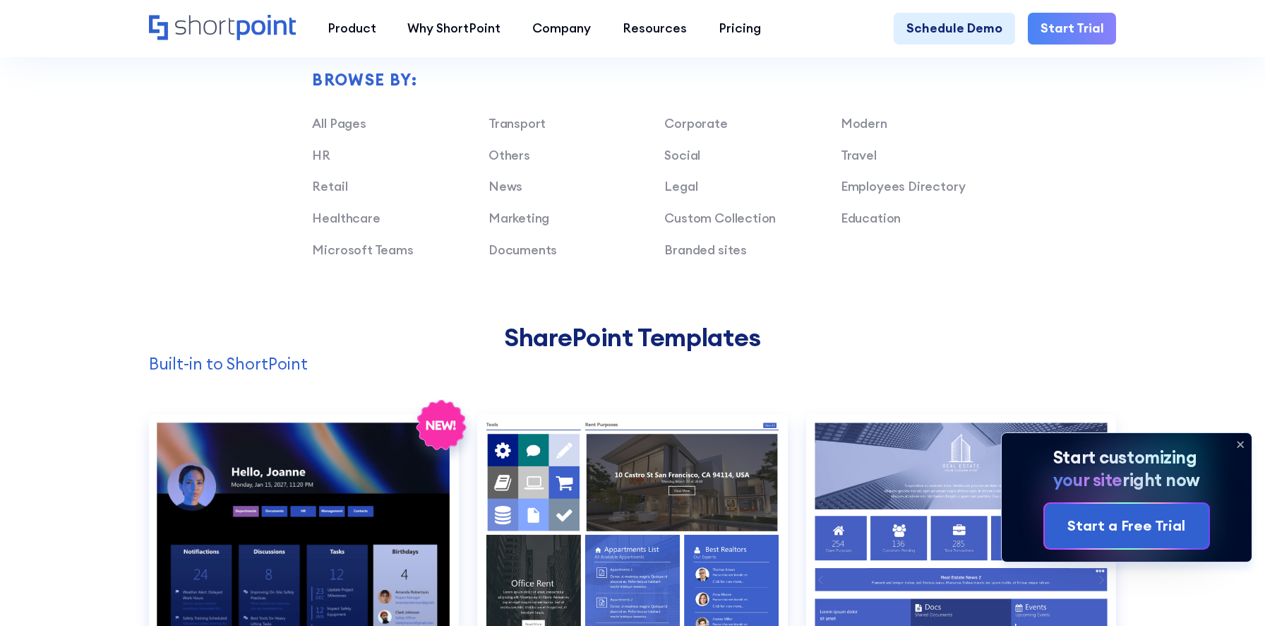
click at [1239, 441] on icon at bounding box center [1240, 444] width 23 height 23
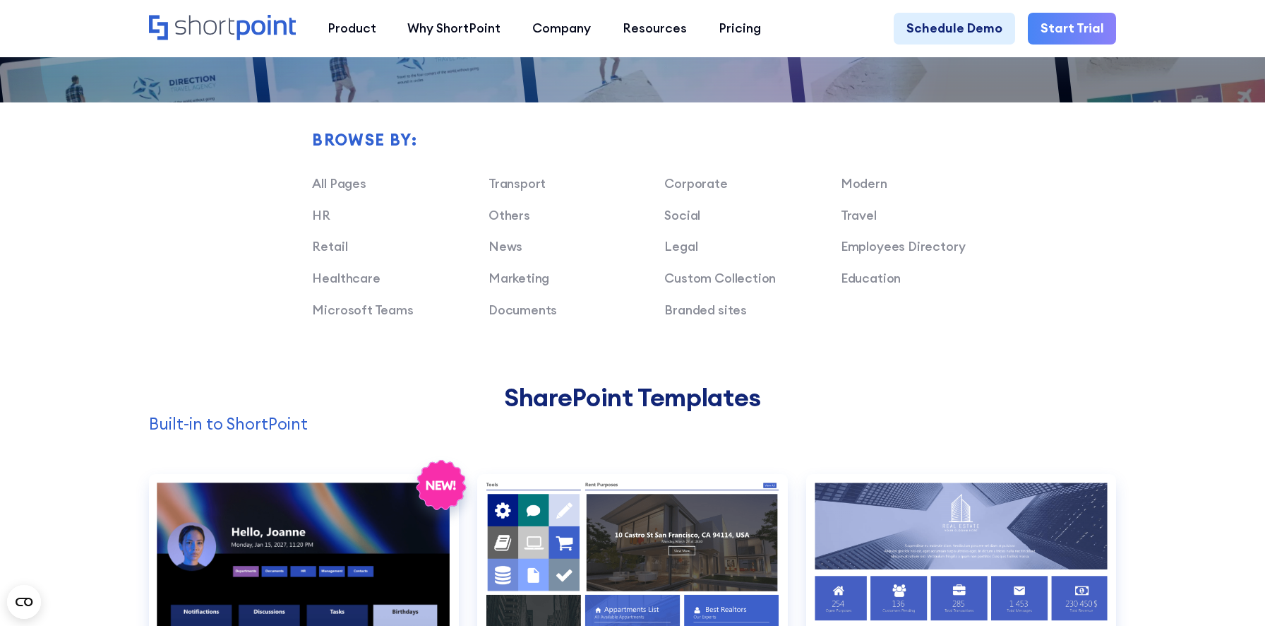
scroll to position [1039, 0]
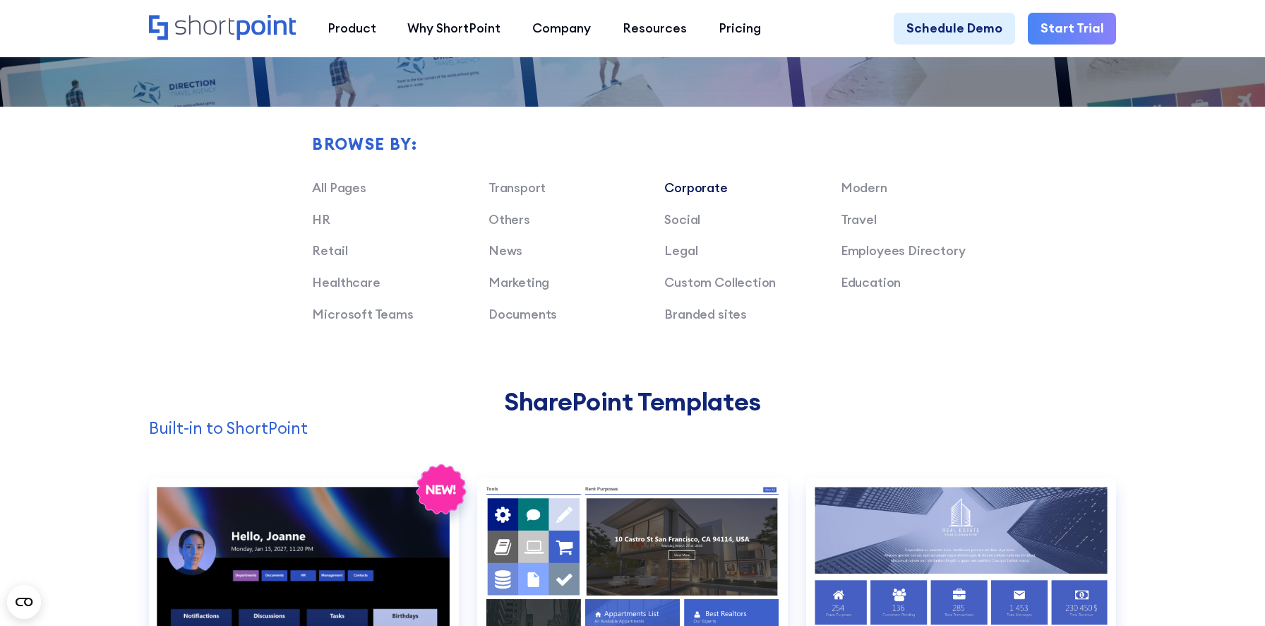
click at [701, 186] on link "Corporate" at bounding box center [696, 187] width 63 height 16
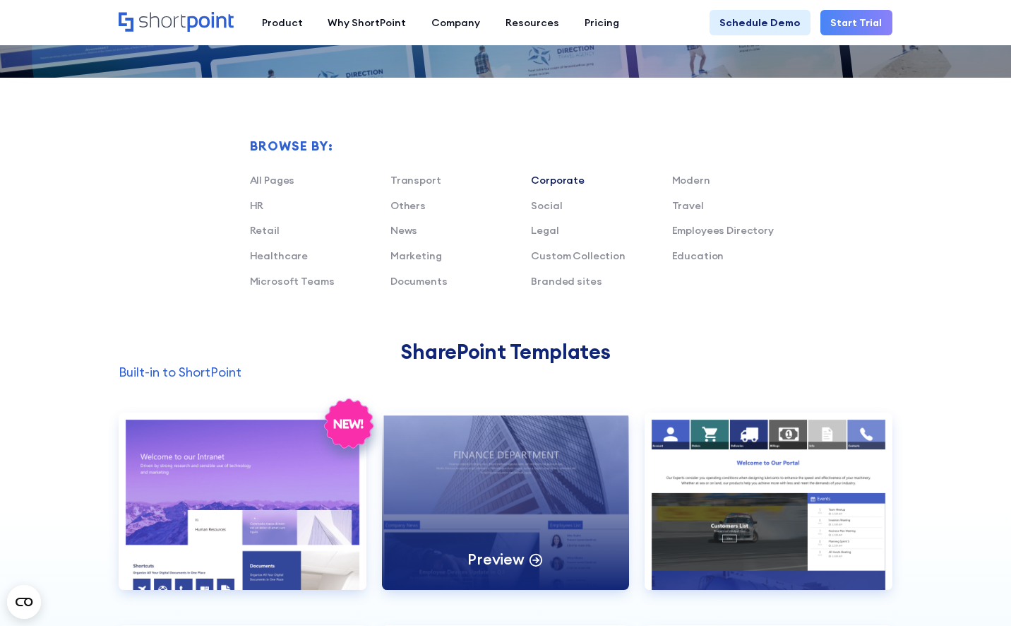
scroll to position [823, 0]
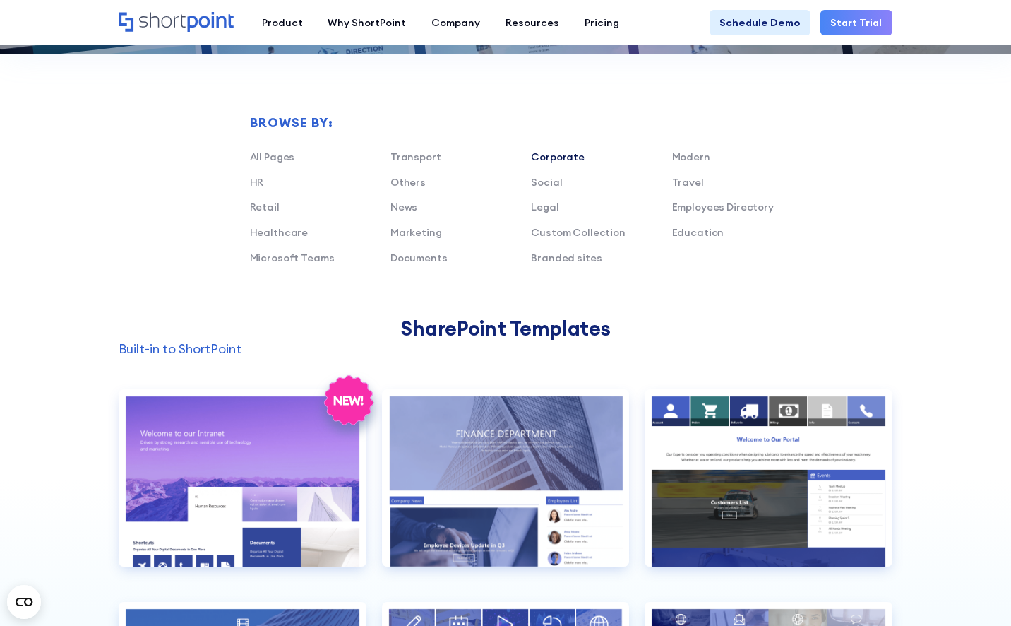
click at [550, 157] on link "Corporate" at bounding box center [558, 156] width 54 height 13
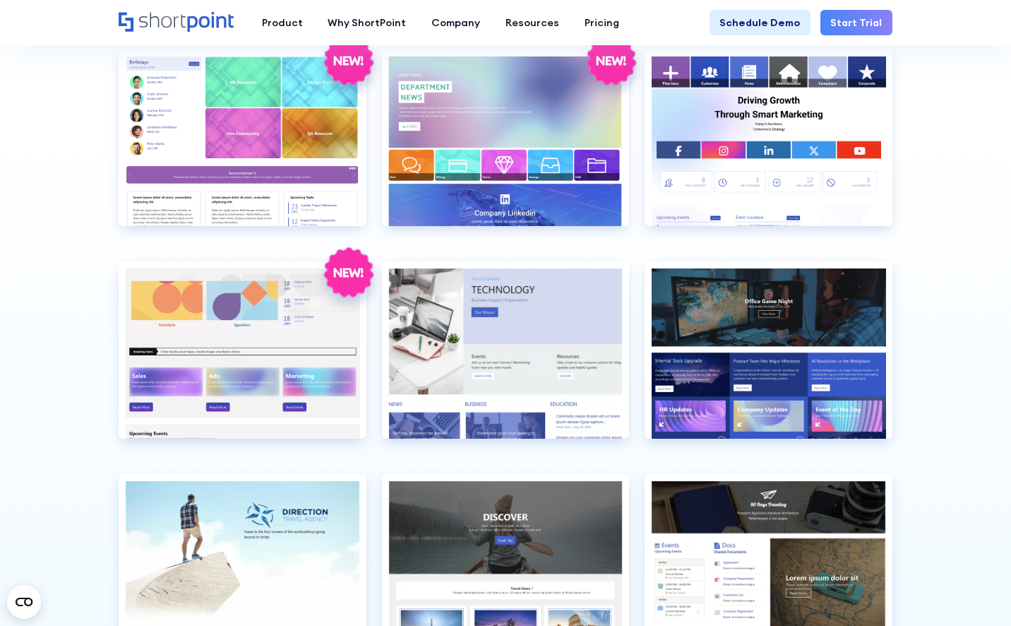
scroll to position [2875, 0]
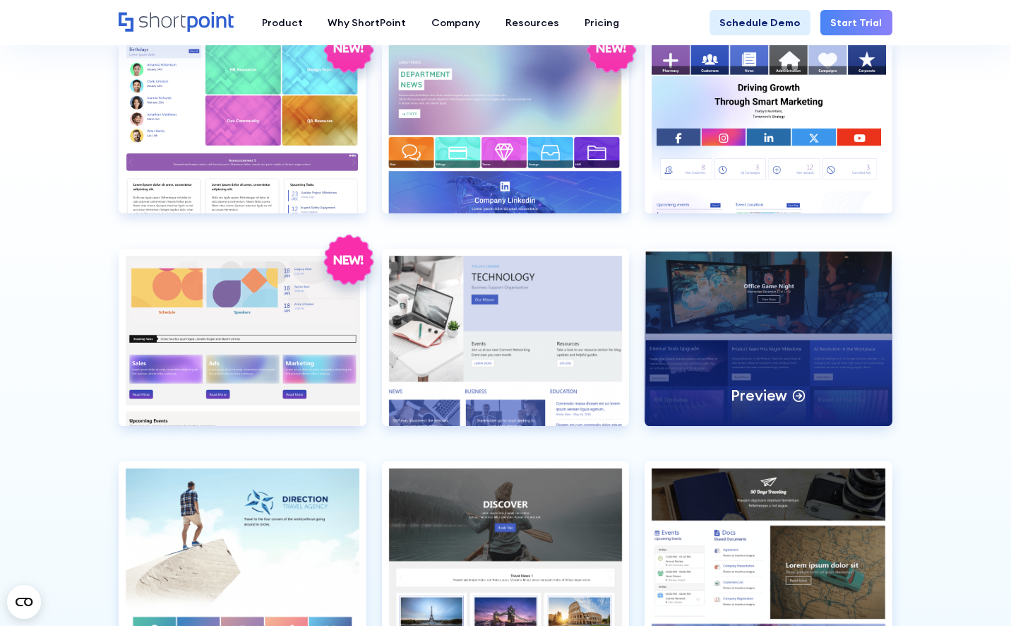
click at [718, 344] on div "Preview" at bounding box center [769, 337] width 248 height 177
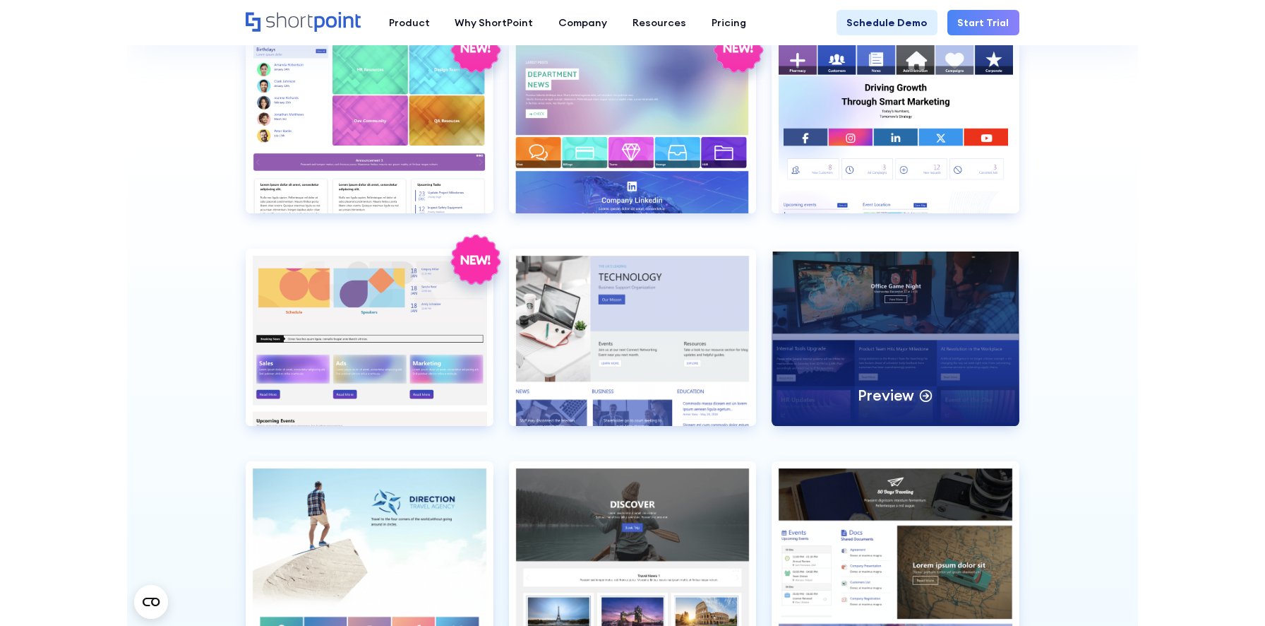
scroll to position [2906, 0]
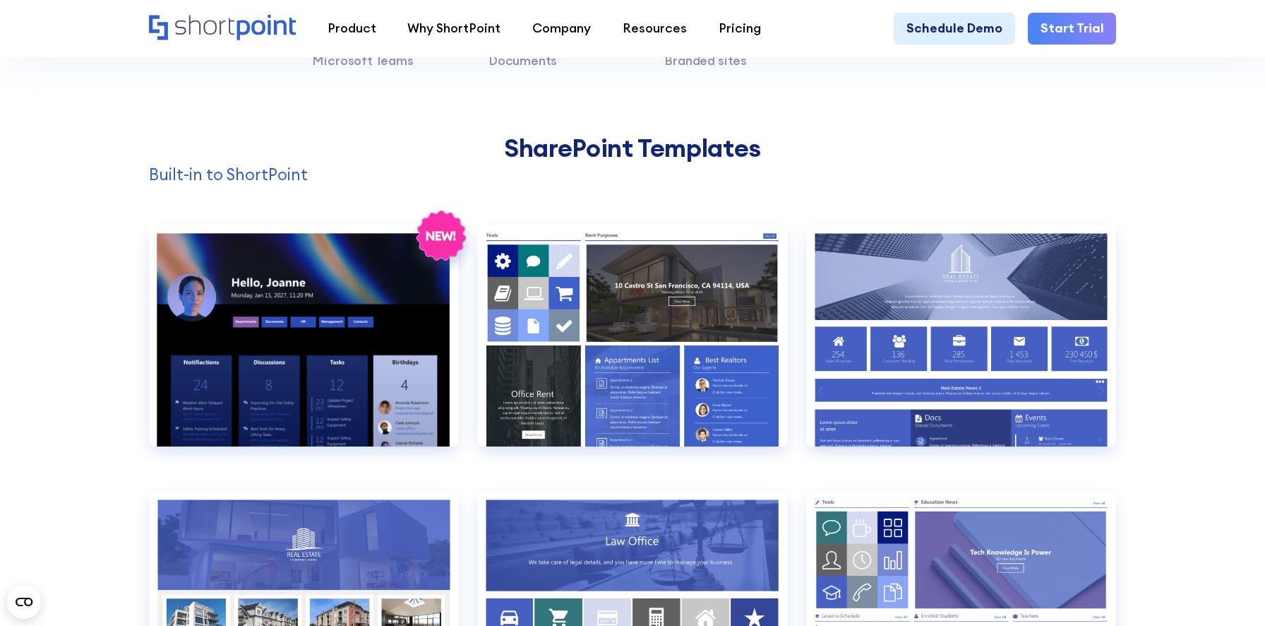
scroll to position [1301, 0]
